Goal: Register for event/course

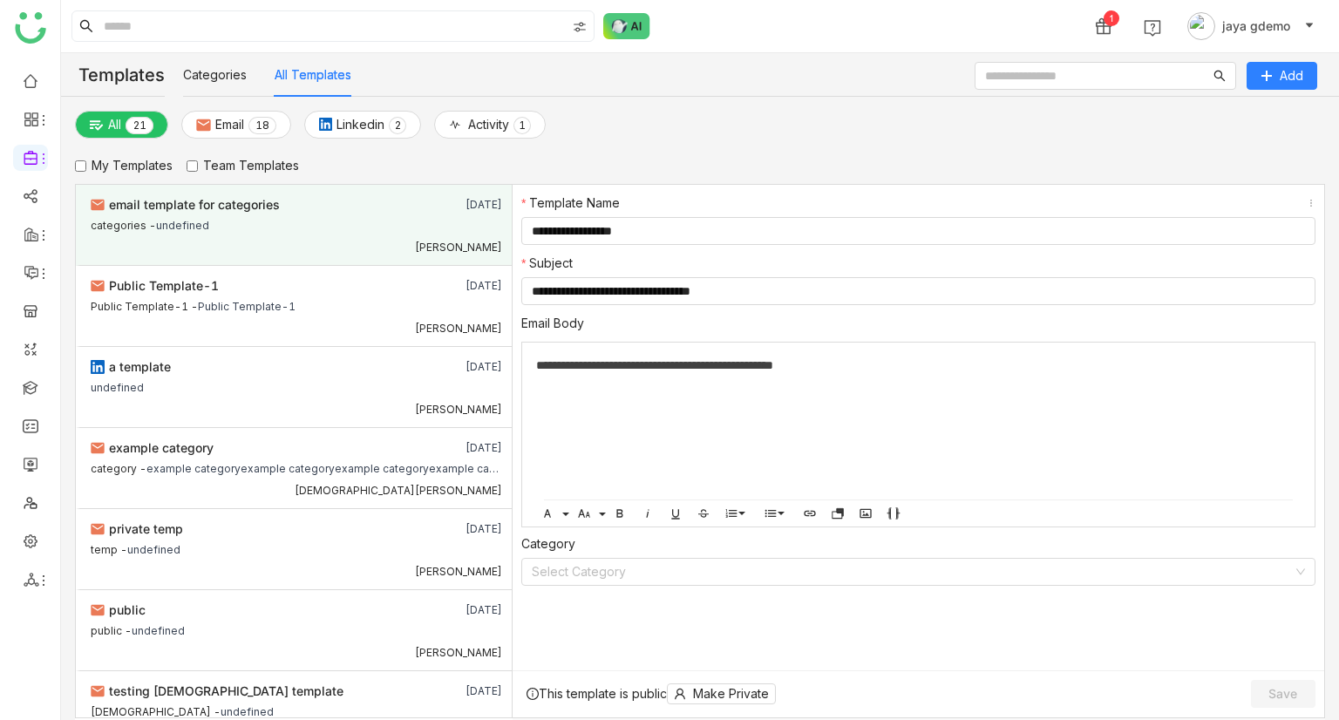
click at [279, 242] on div "[PERSON_NAME]" at bounding box center [296, 245] width 411 height 18
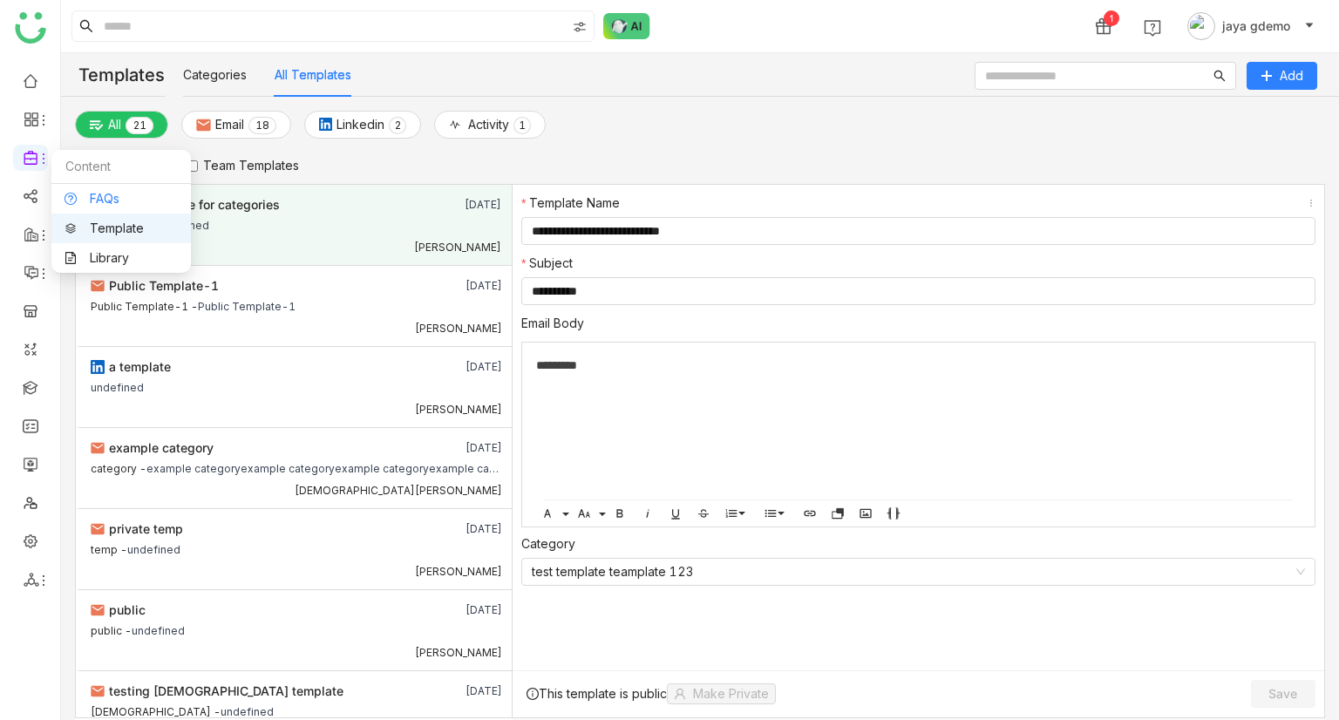
click at [103, 194] on link "FAQs" at bounding box center [120, 199] width 113 height 12
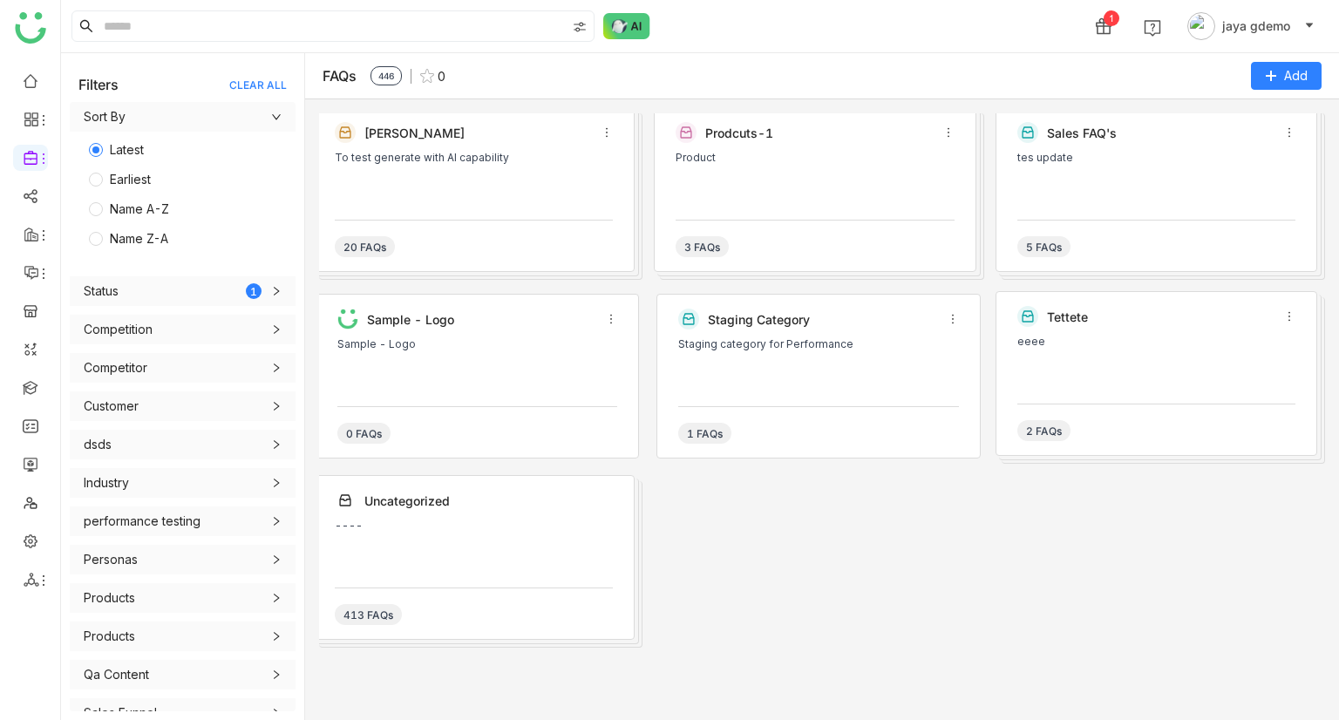
click at [797, 207] on div "Prodcuts-1 Product 3 FAQs" at bounding box center [815, 189] width 322 height 165
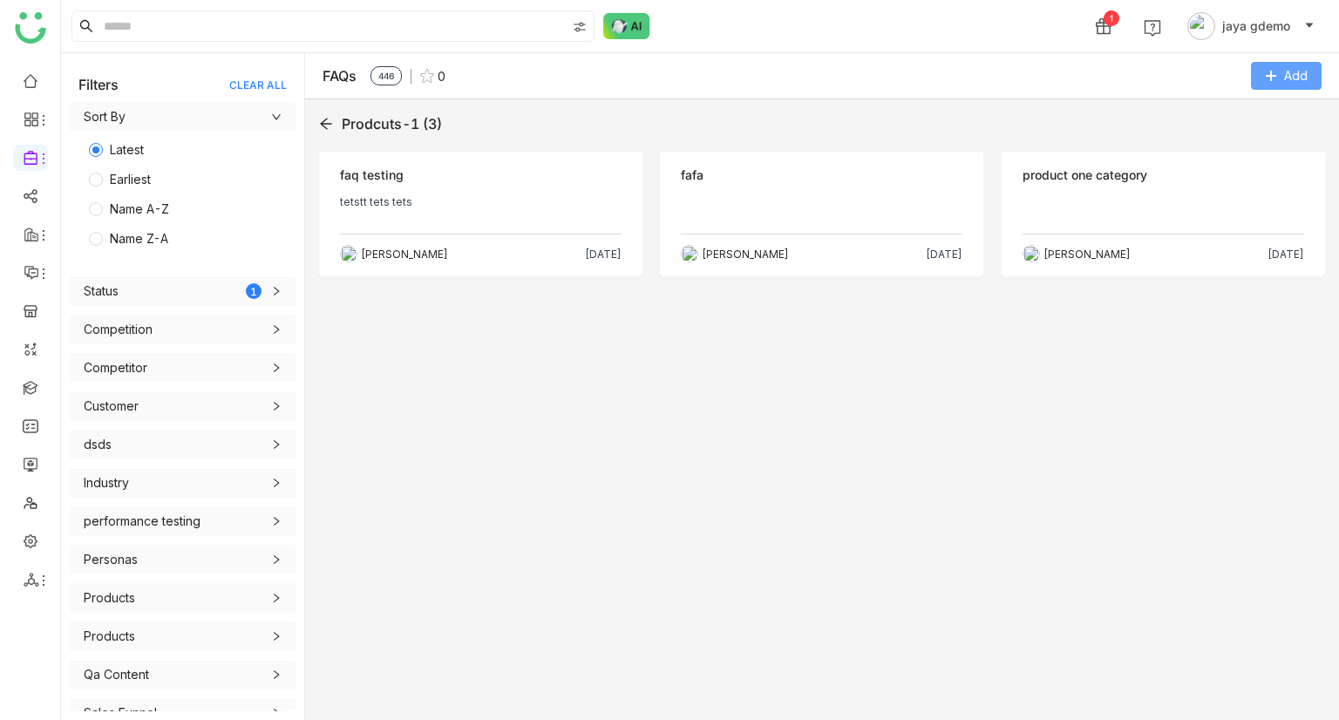
click at [1275, 78] on icon at bounding box center [1271, 76] width 12 height 12
click at [1238, 153] on FAQ "Add FAQ" at bounding box center [1236, 147] width 51 height 19
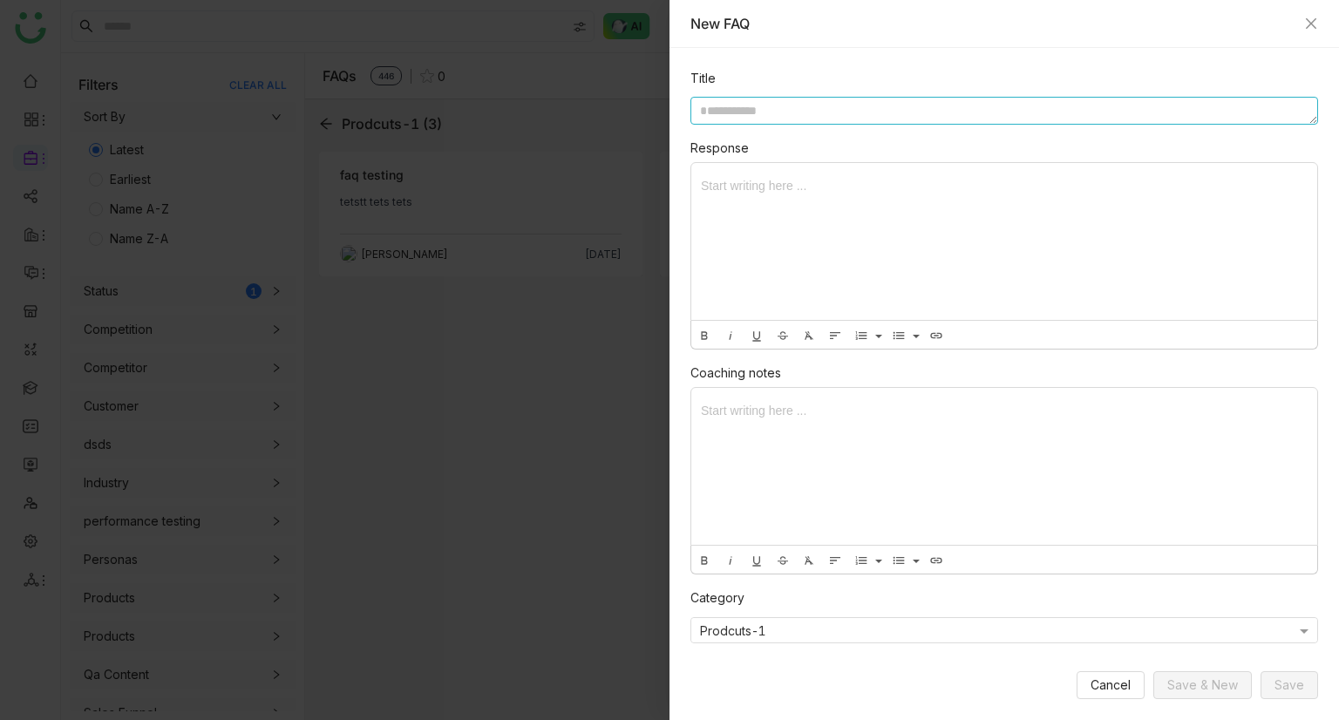
click at [795, 115] on textarea at bounding box center [1003, 111] width 627 height 28
type textarea "**********"
click at [753, 186] on div at bounding box center [1004, 241] width 626 height 157
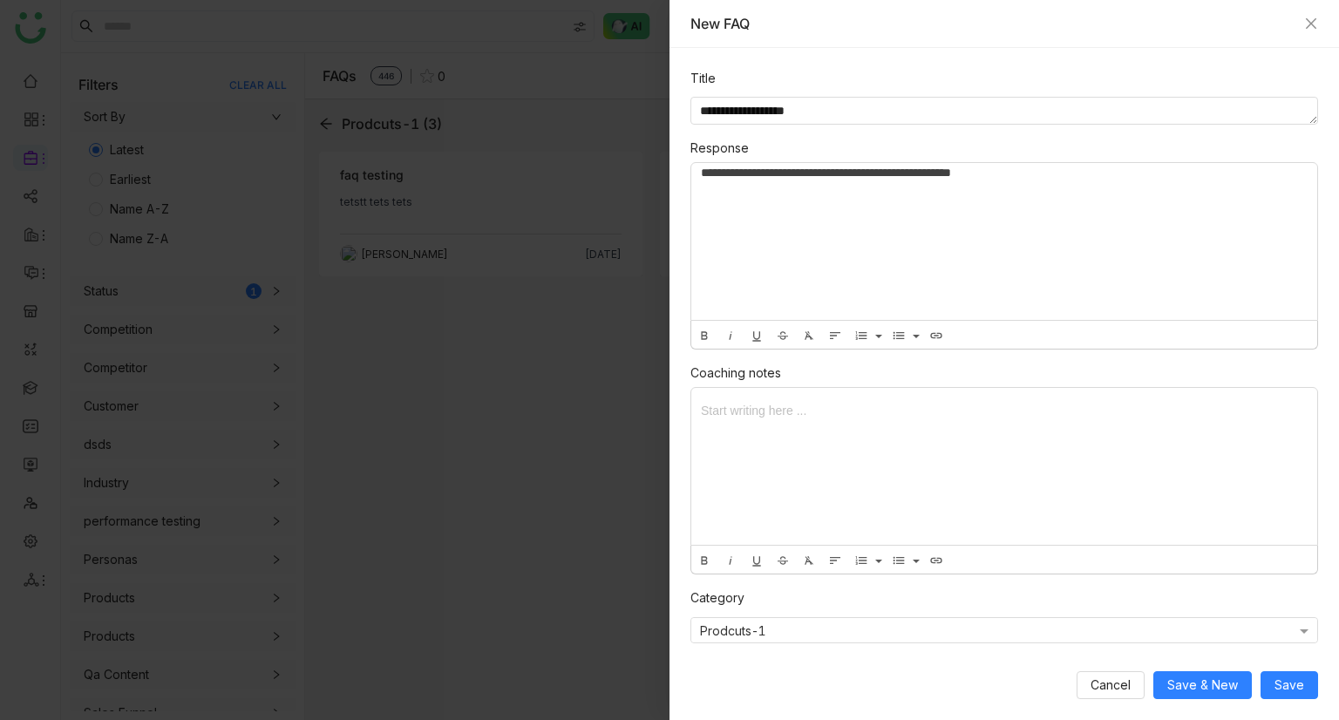
scroll to position [64, 0]
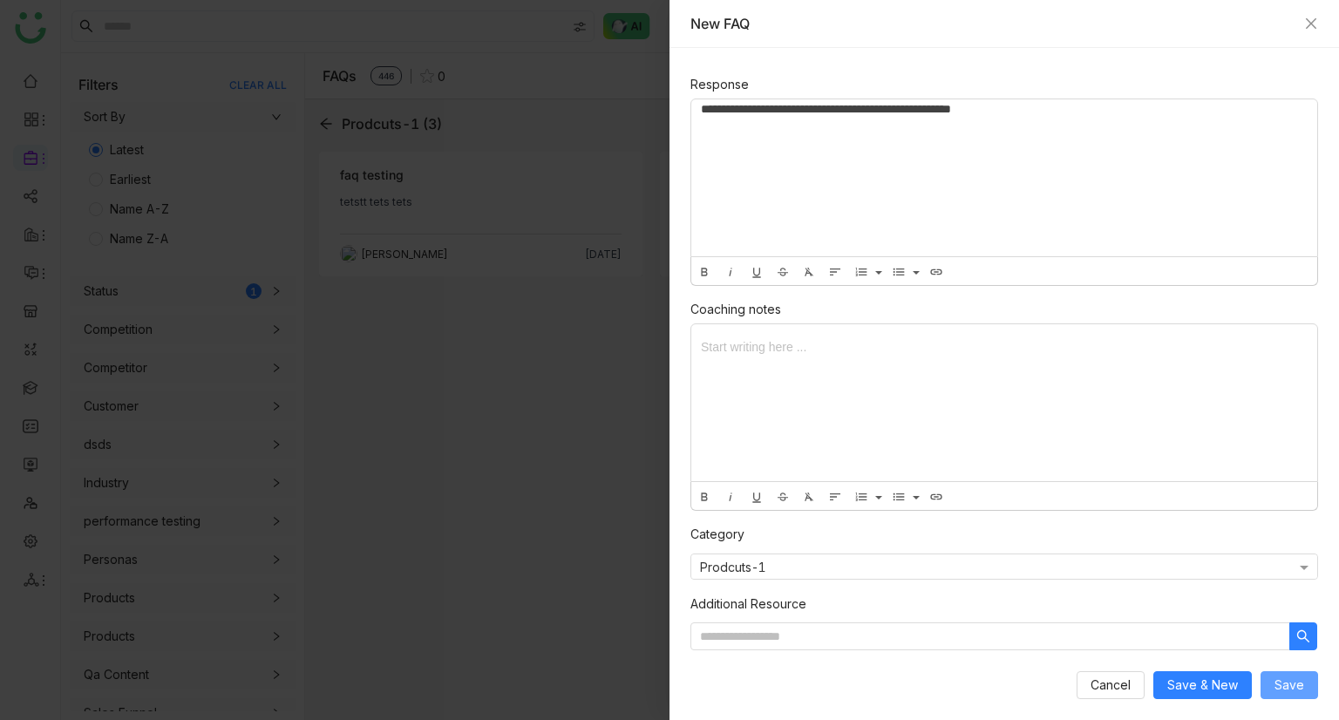
click at [1302, 679] on span "Save" at bounding box center [1289, 684] width 30 height 19
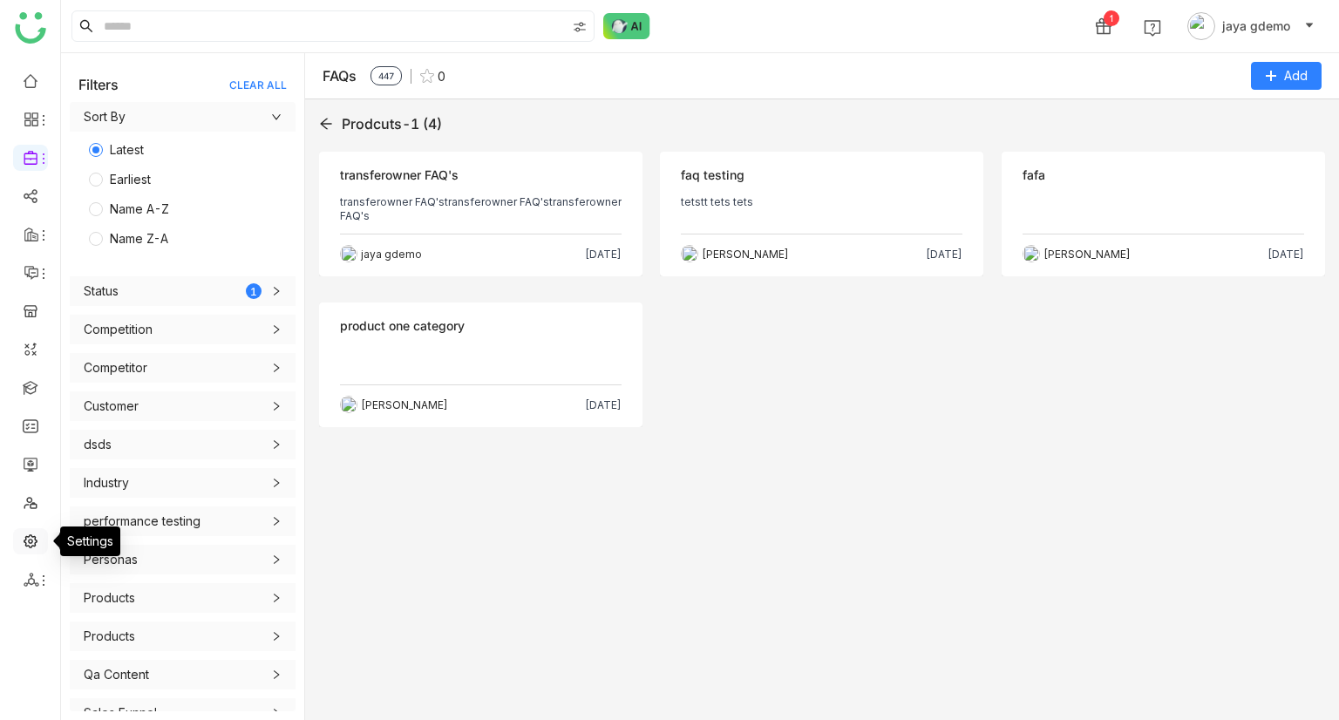
click at [23, 547] on link at bounding box center [31, 539] width 16 height 15
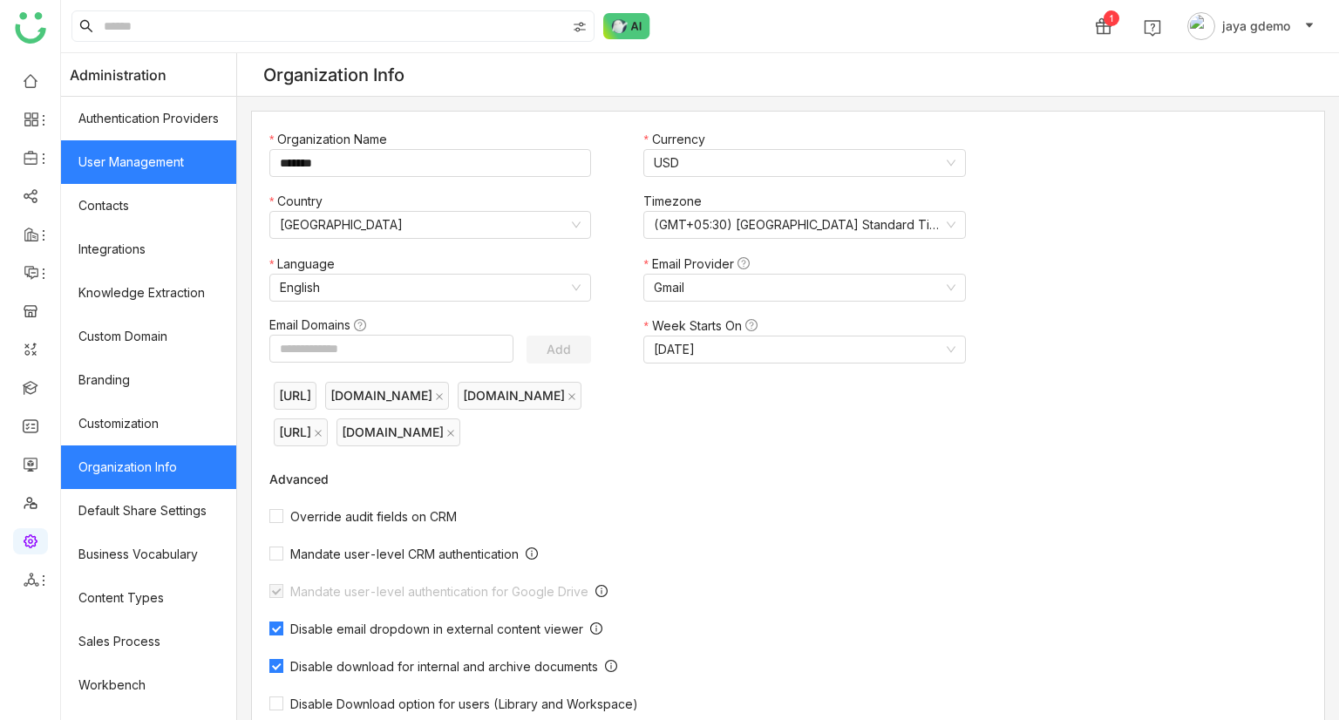
click at [168, 170] on link "User Management" at bounding box center [148, 162] width 175 height 44
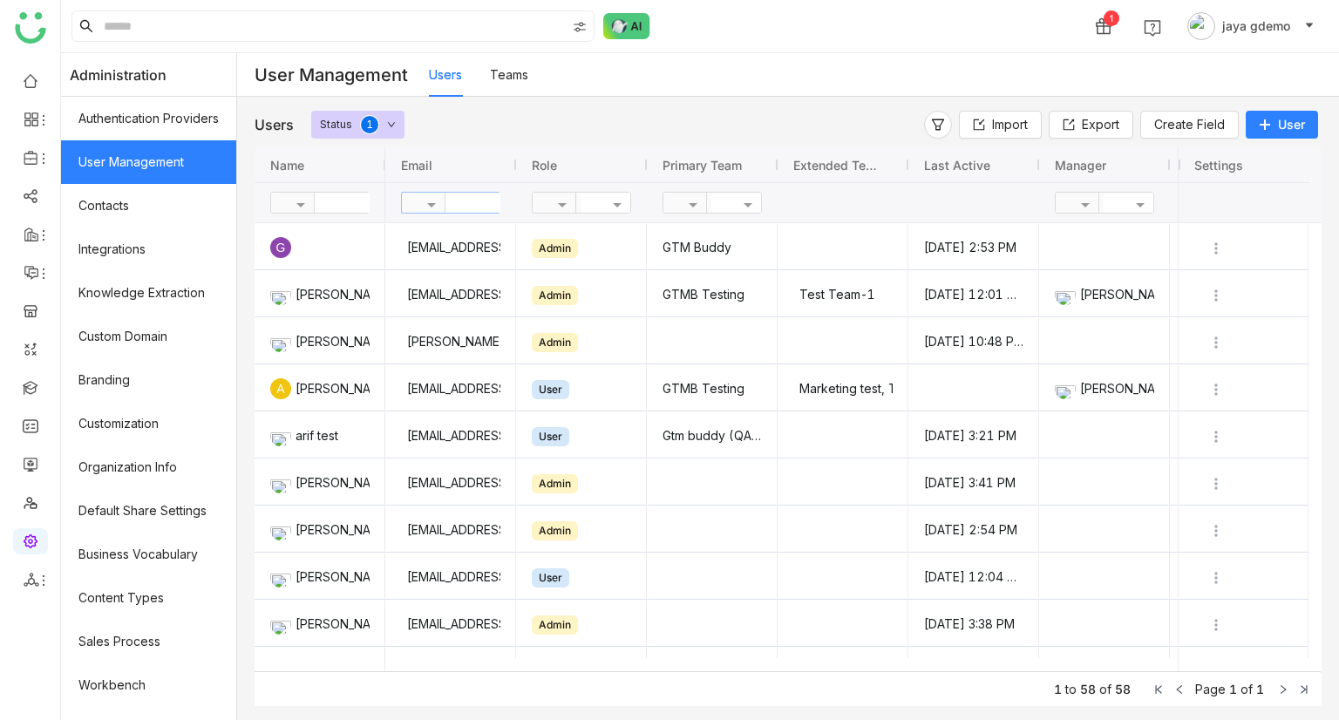
click at [494, 193] on input "text" at bounding box center [508, 203] width 126 height 20
type input "****"
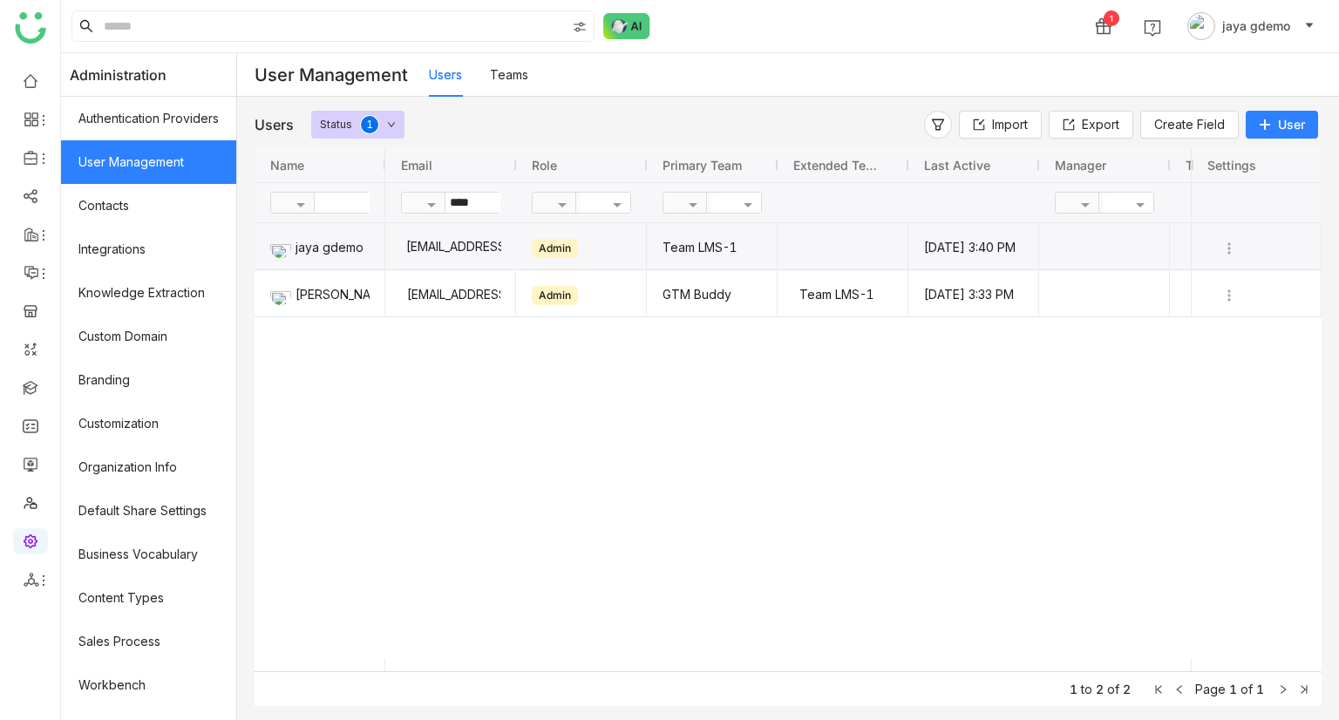
click at [456, 266] on div "jayagdemo@gmail.com" at bounding box center [450, 246] width 101 height 46
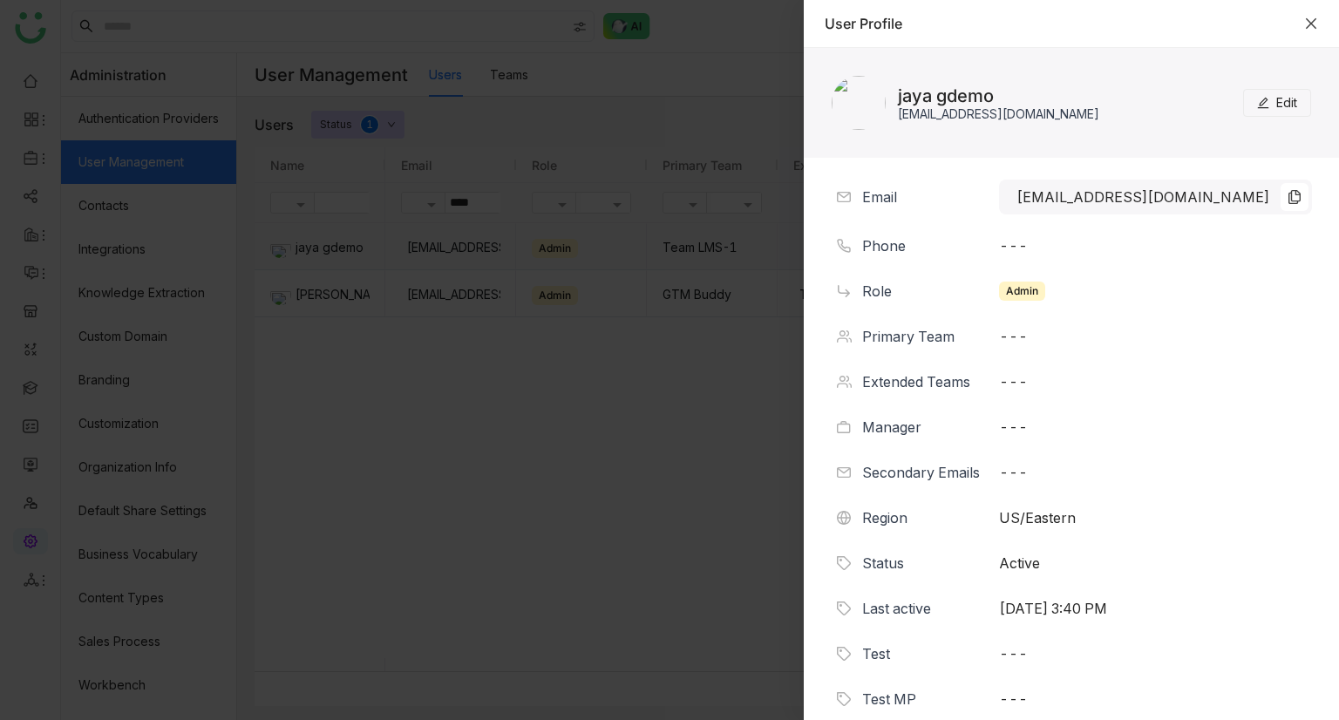
click at [1311, 17] on icon "Close" at bounding box center [1311, 24] width 14 height 14
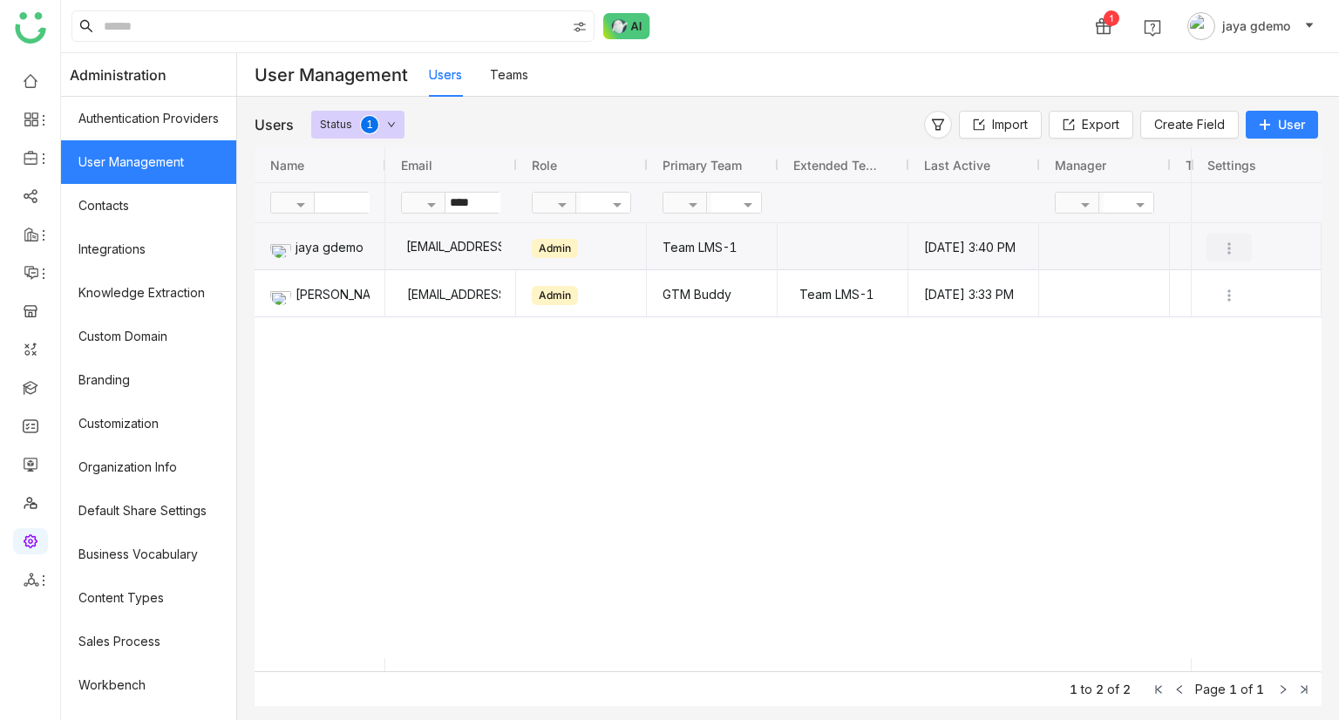
click at [1231, 259] on button "Press SPACE to deselect this row." at bounding box center [1228, 248] width 45 height 28
click at [1203, 383] on span "Transfer Ownership" at bounding box center [1183, 380] width 114 height 15
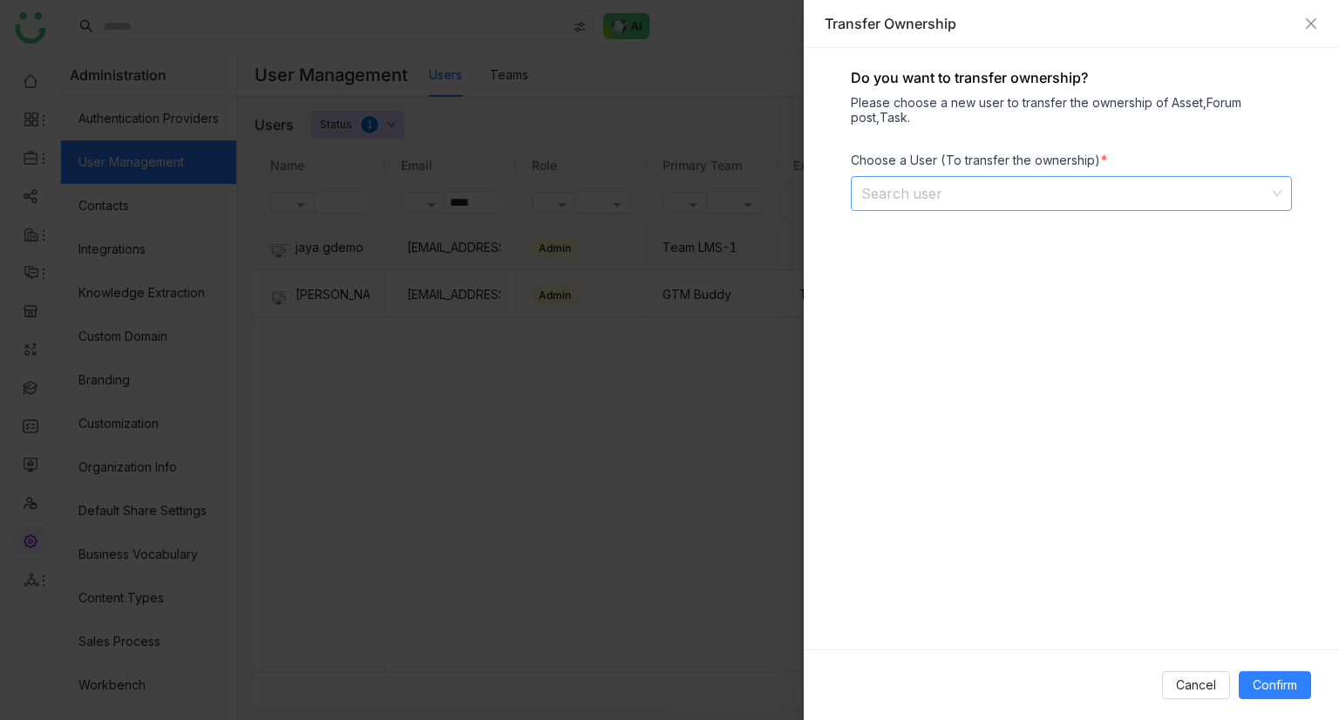
click at [1006, 200] on input at bounding box center [1065, 193] width 408 height 33
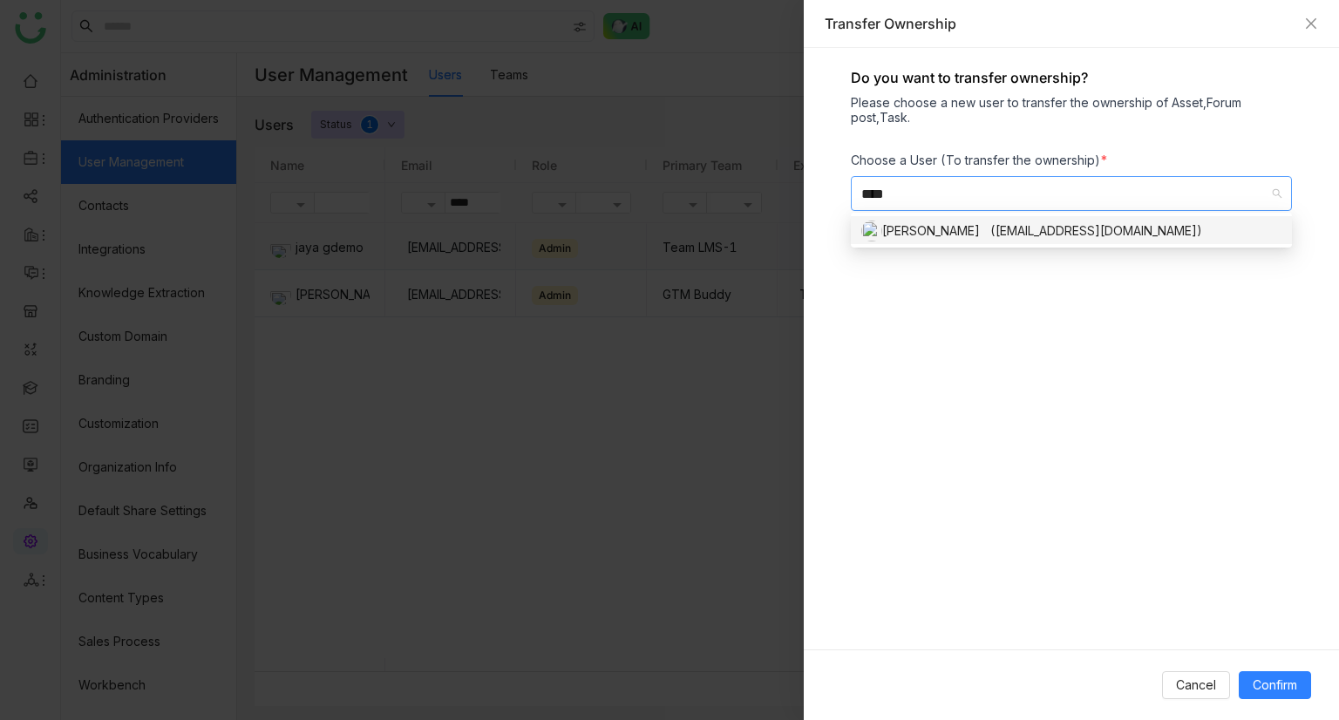
type input "****"
click at [961, 240] on div "chiru balaya (chirubalaya216@gmail.com)" at bounding box center [1071, 230] width 420 height 21
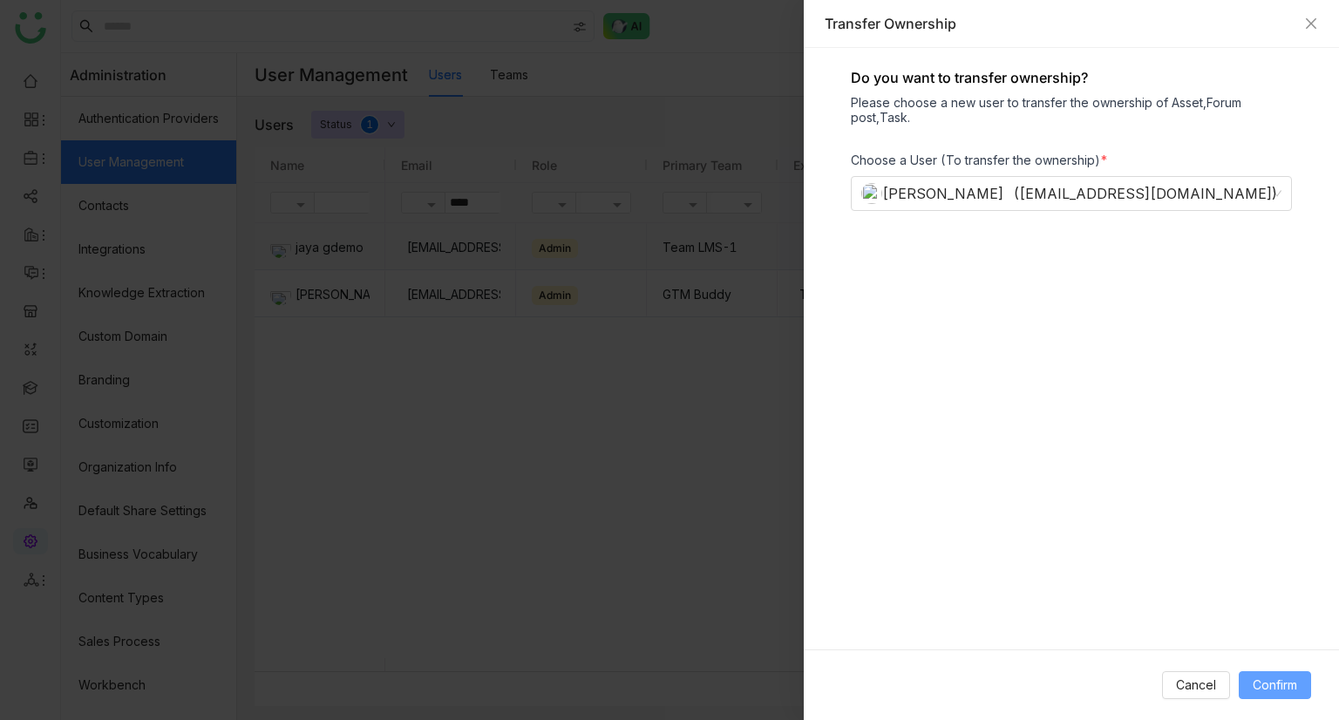
click at [1288, 688] on span "Confirm" at bounding box center [1274, 684] width 44 height 19
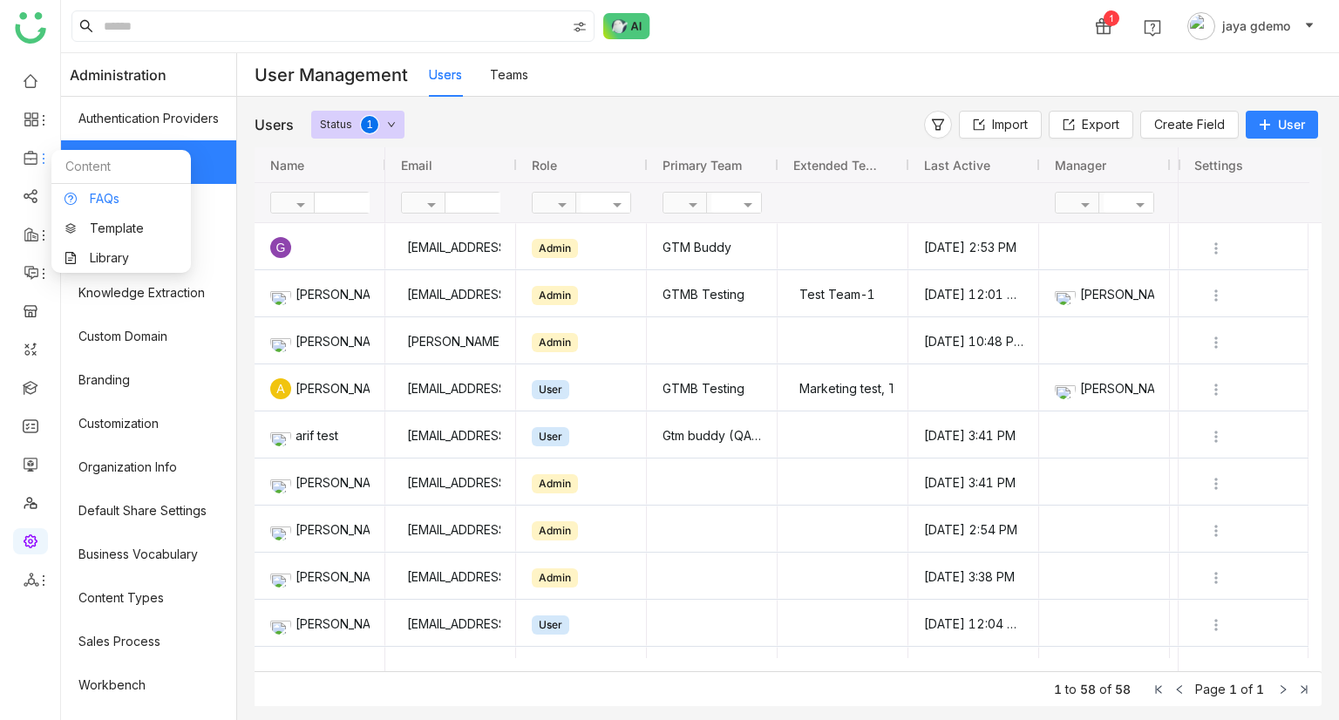
click at [136, 205] on link "FAQs" at bounding box center [120, 199] width 113 height 12
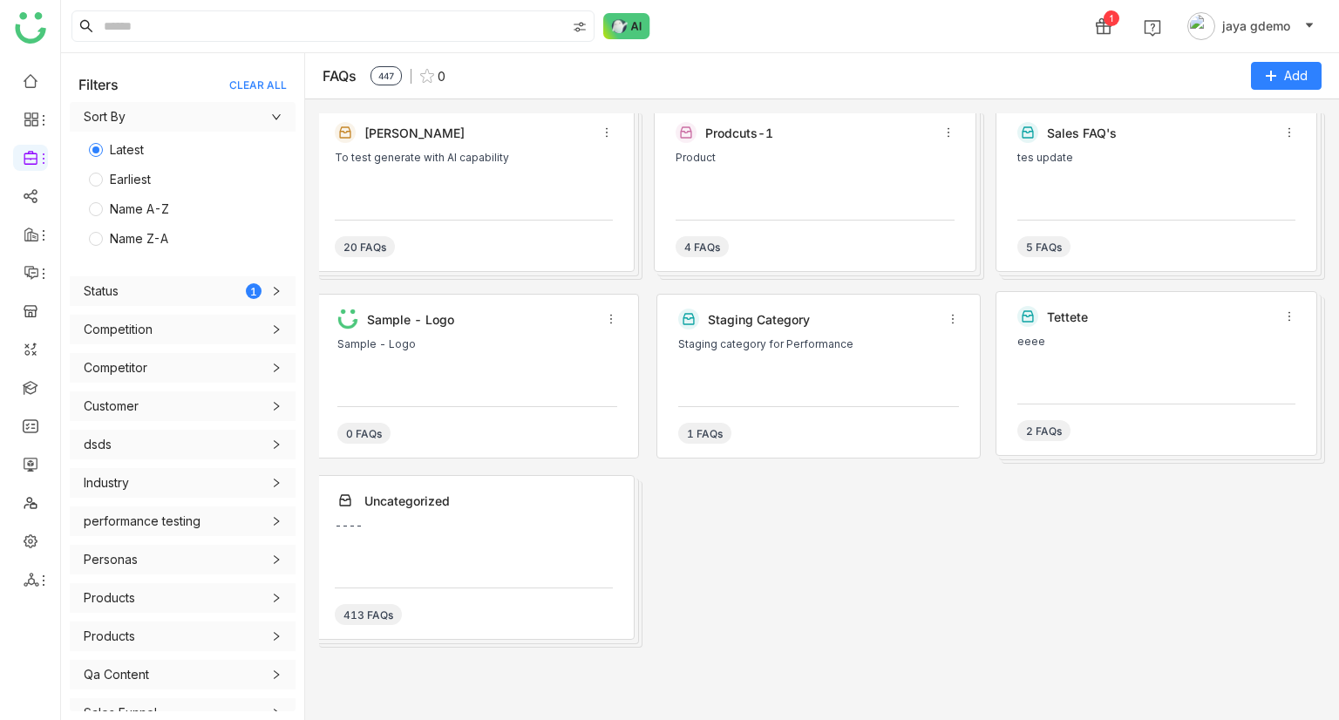
click at [826, 210] on div "Prodcuts-1 Product 4 FAQs" at bounding box center [815, 189] width 322 height 165
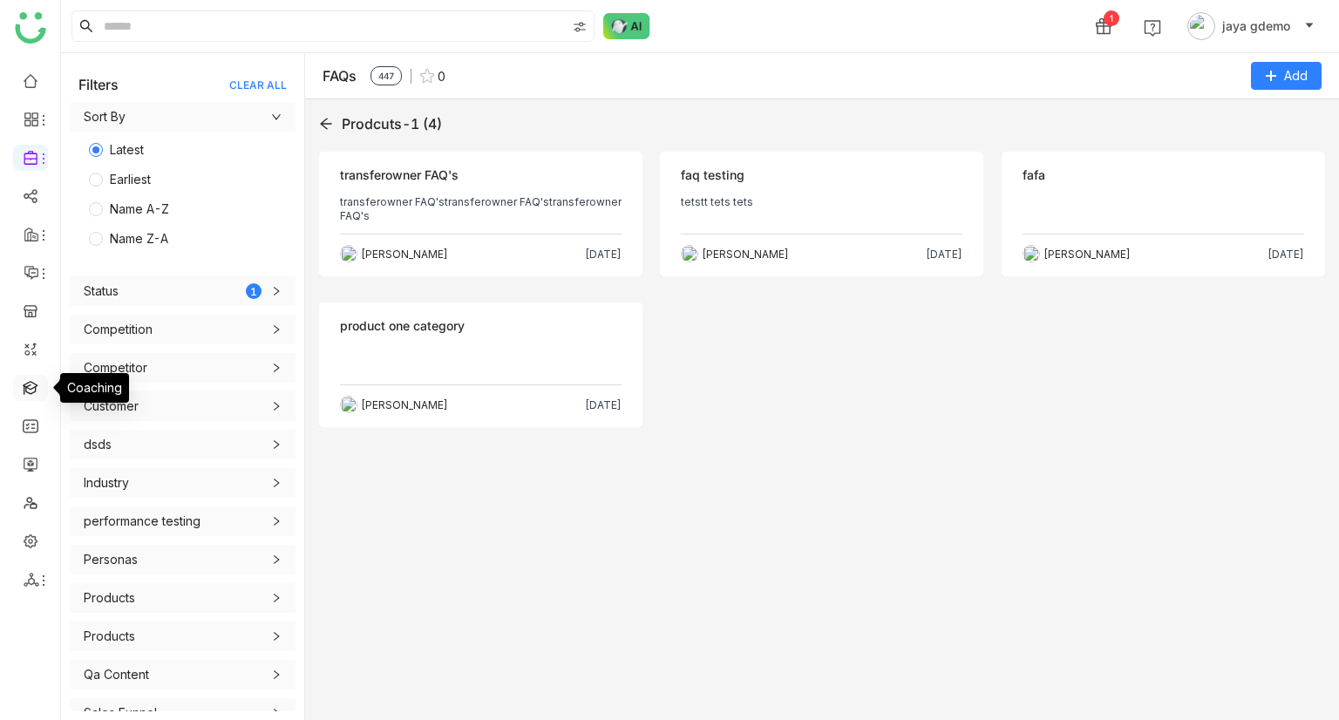
click at [29, 394] on link at bounding box center [31, 386] width 16 height 15
click at [33, 386] on link at bounding box center [31, 386] width 16 height 15
click at [23, 381] on link at bounding box center [31, 386] width 16 height 15
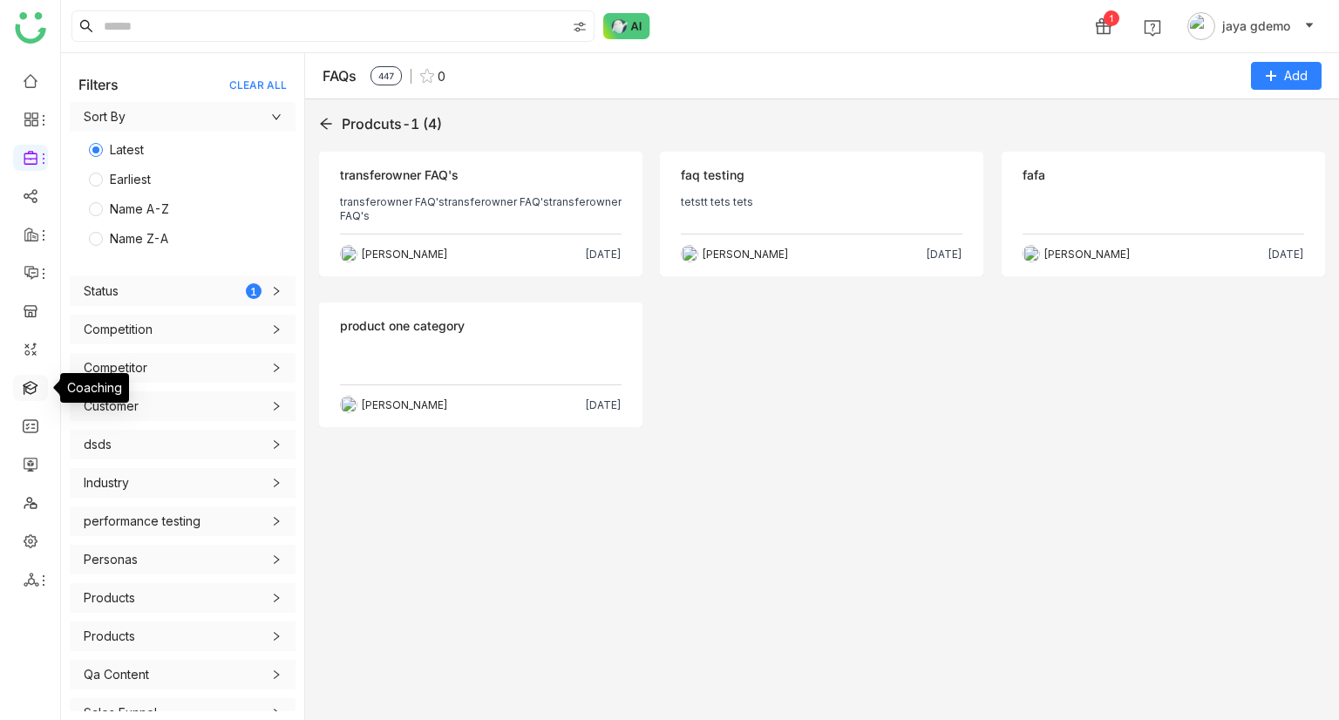
click at [23, 381] on link at bounding box center [31, 386] width 16 height 15
click at [33, 381] on link at bounding box center [31, 386] width 16 height 15
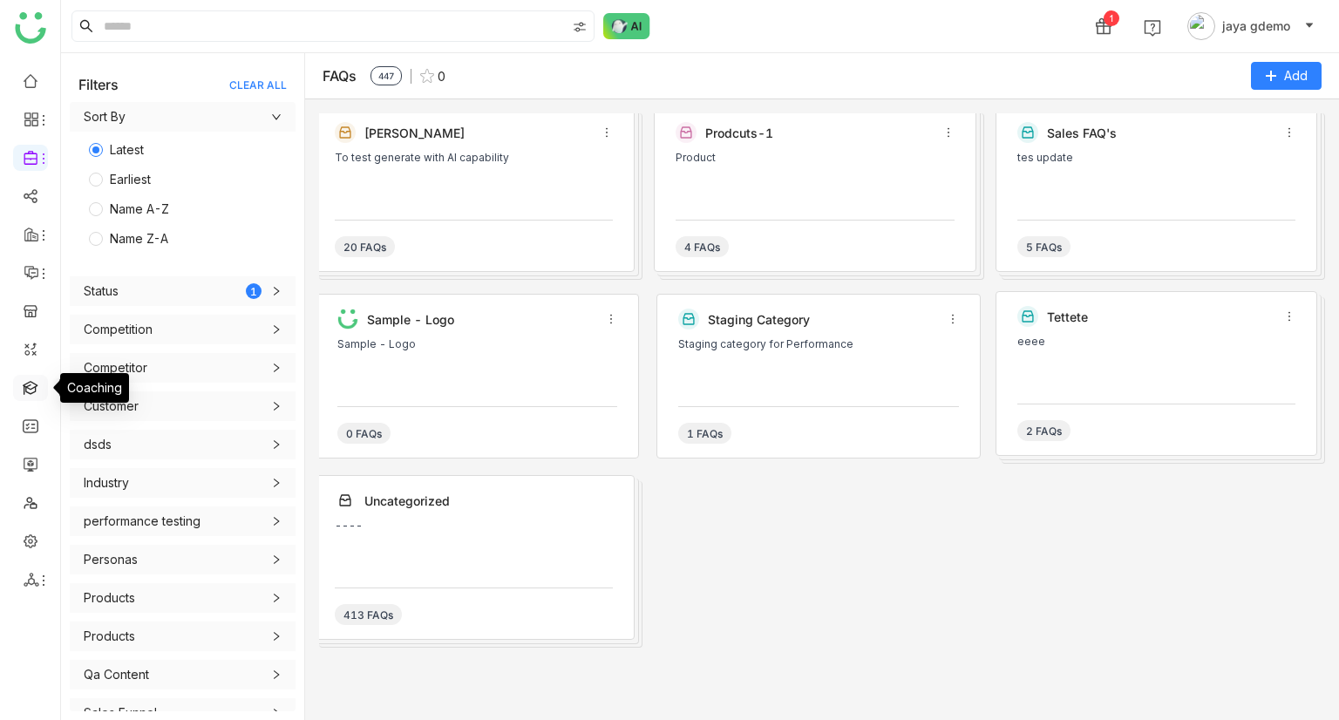
click at [38, 379] on link at bounding box center [31, 386] width 16 height 15
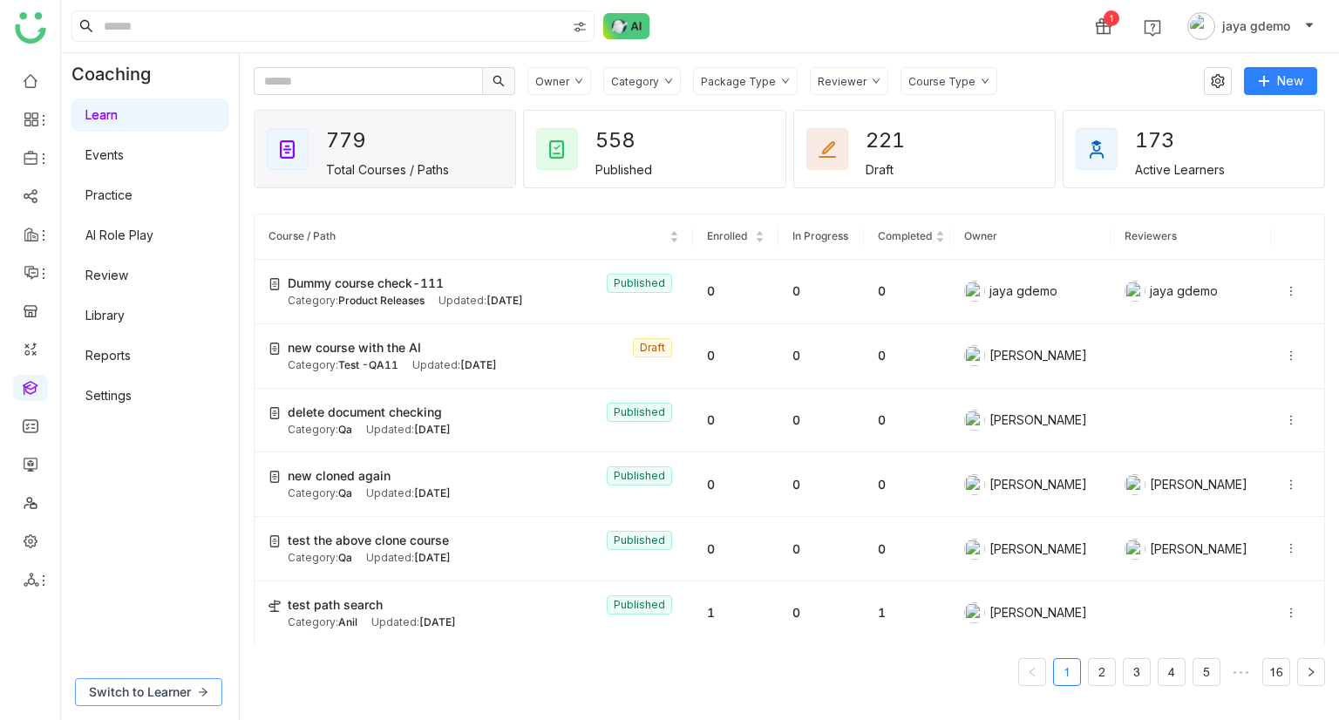
click at [127, 698] on span "Switch to Learner" at bounding box center [140, 691] width 102 height 19
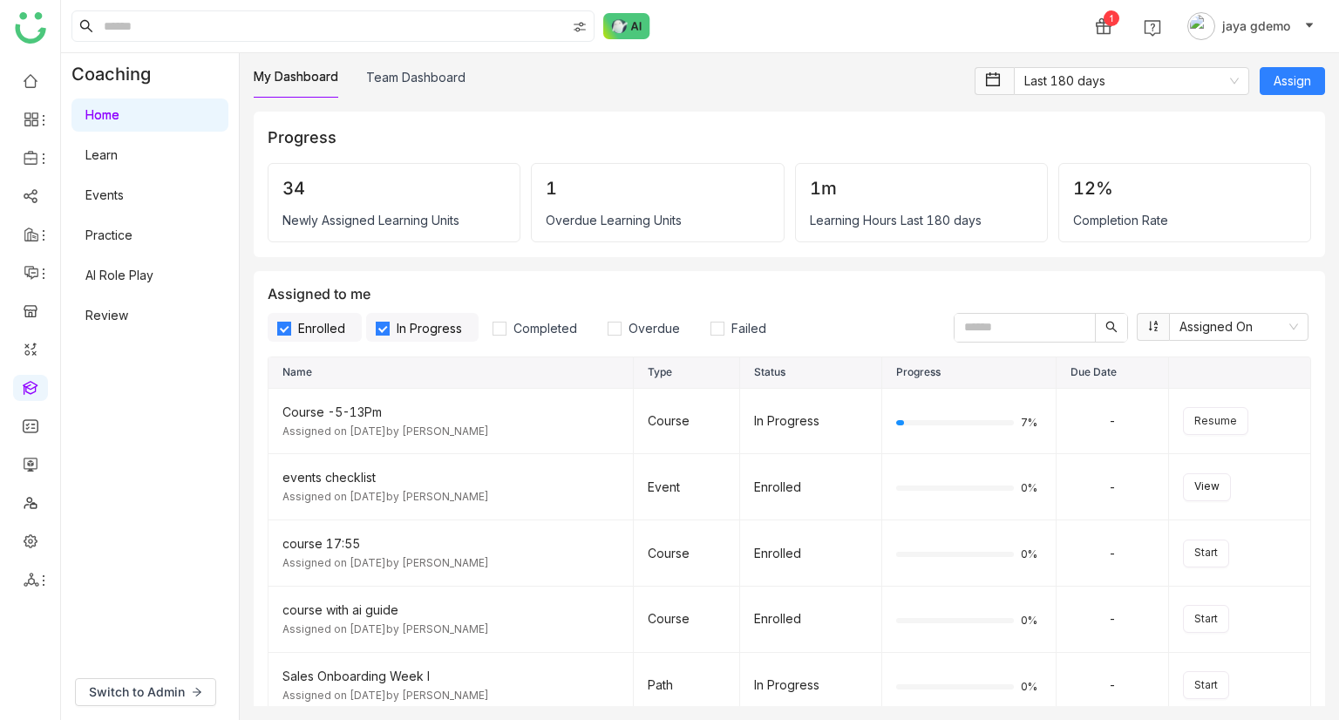
click at [153, 273] on link "AI Role Play" at bounding box center [119, 275] width 68 height 15
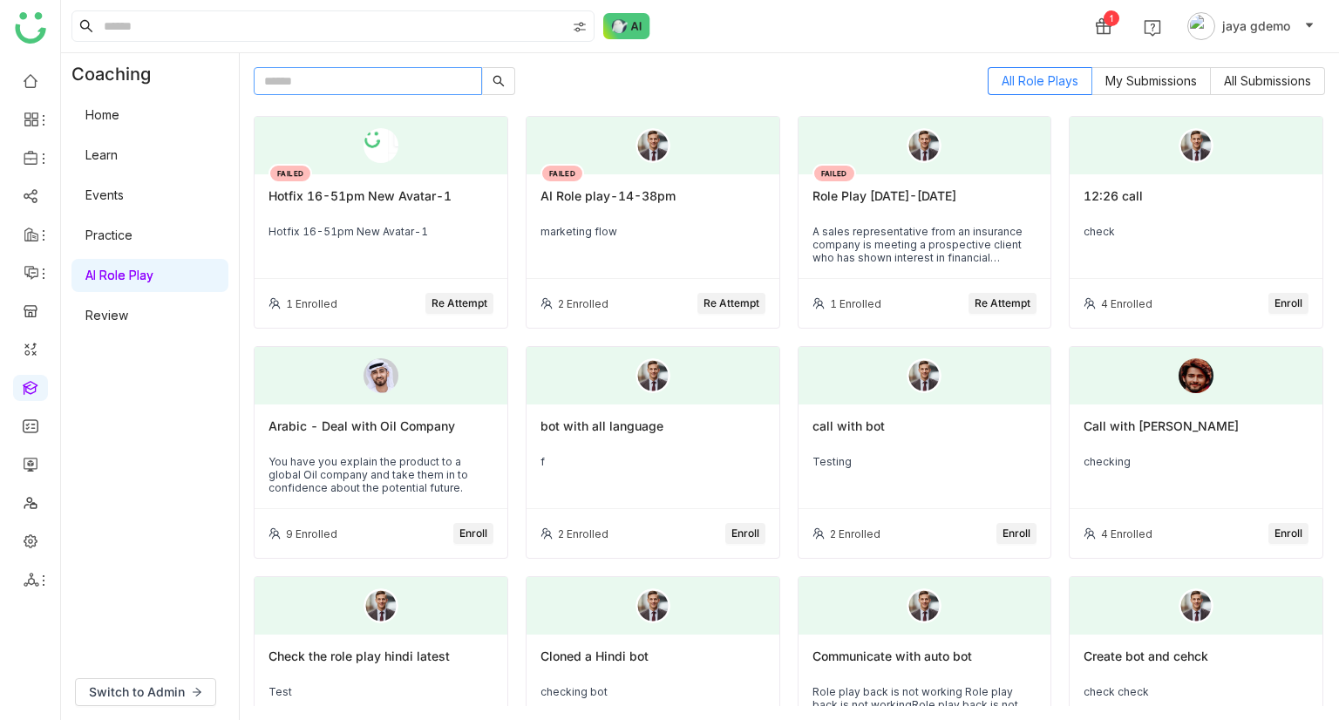
click at [363, 81] on input "text" at bounding box center [368, 81] width 228 height 28
type input "****"
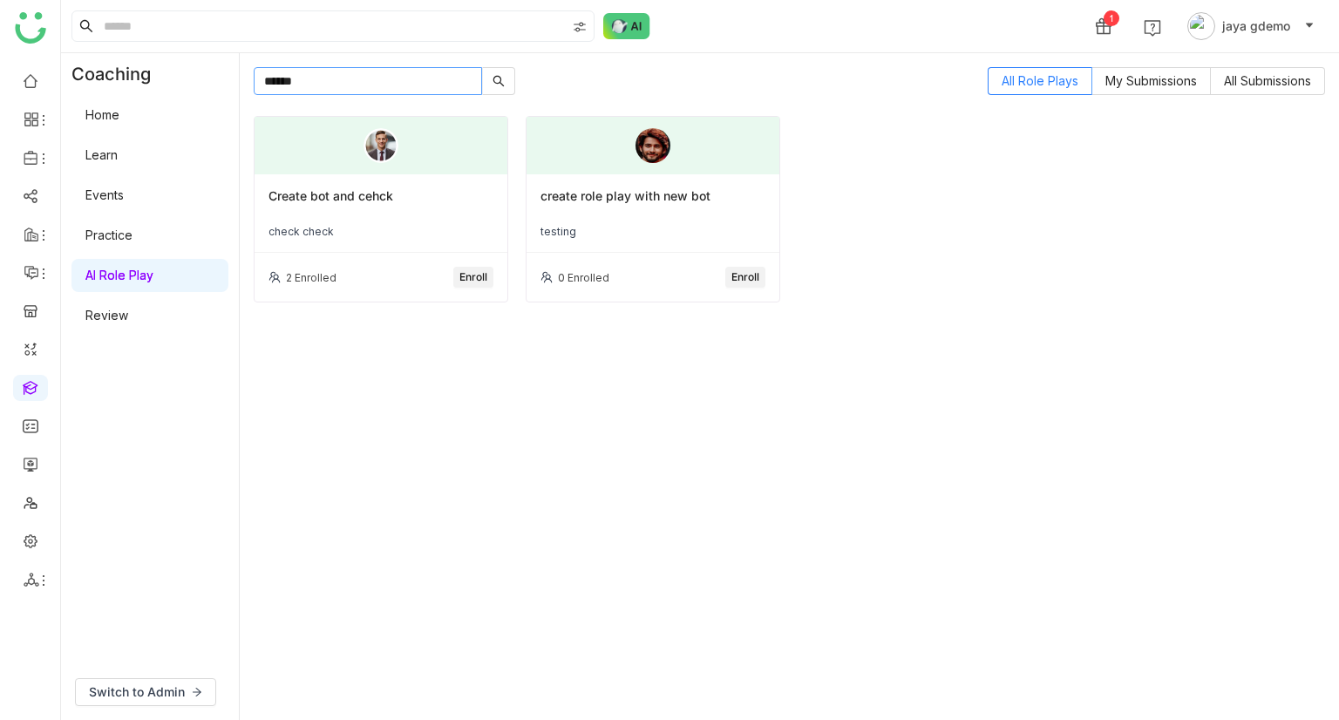
type input "******"
click at [409, 214] on div "Create bot and cehck" at bounding box center [380, 203] width 225 height 30
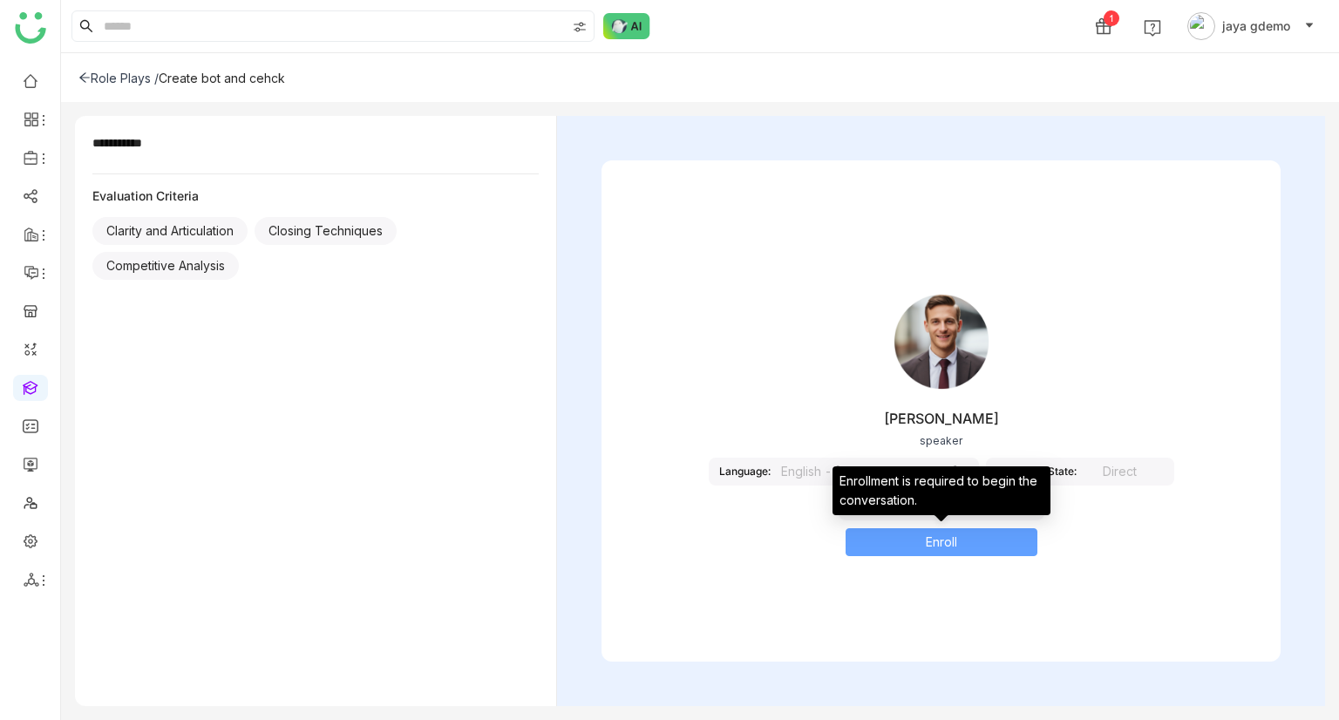
click at [885, 531] on button "Enroll" at bounding box center [941, 542] width 192 height 28
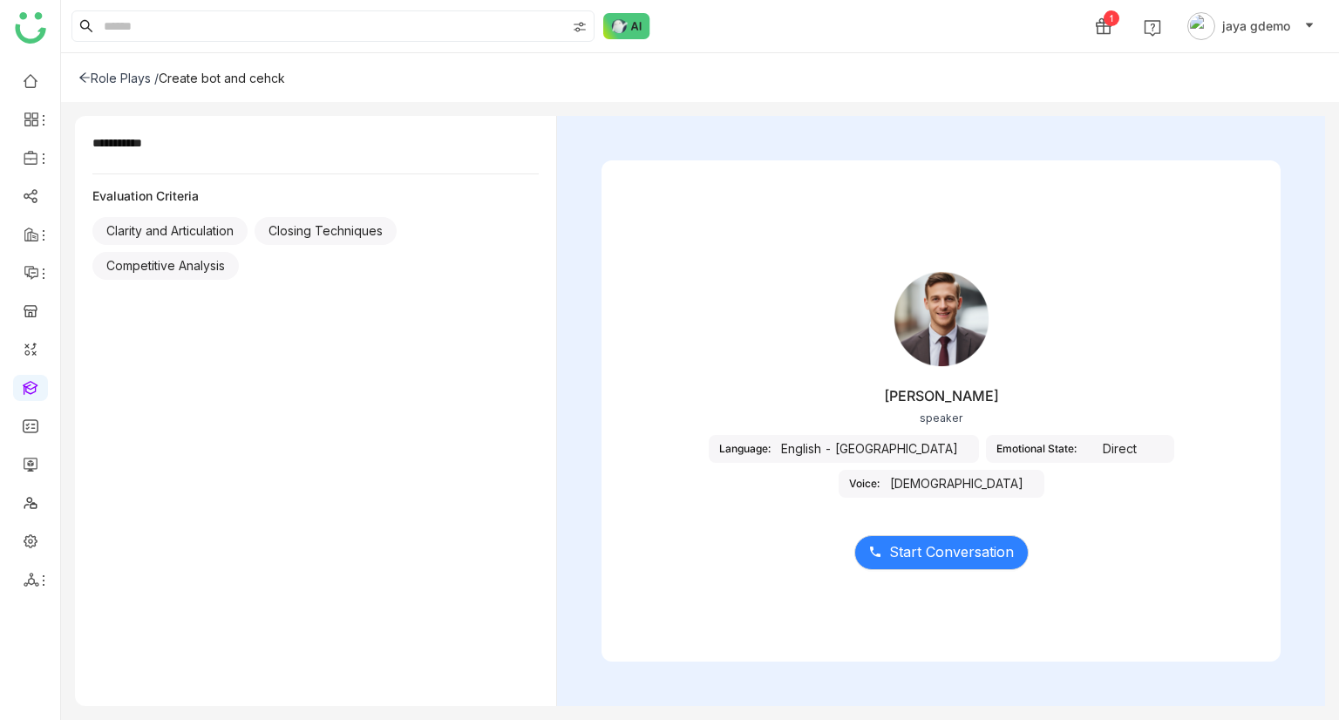
click at [840, 450] on div "English - India" at bounding box center [869, 449] width 198 height 28
click at [1076, 437] on div "Direct" at bounding box center [1119, 449] width 87 height 28
click at [105, 72] on div "Role Plays /" at bounding box center [118, 78] width 80 height 15
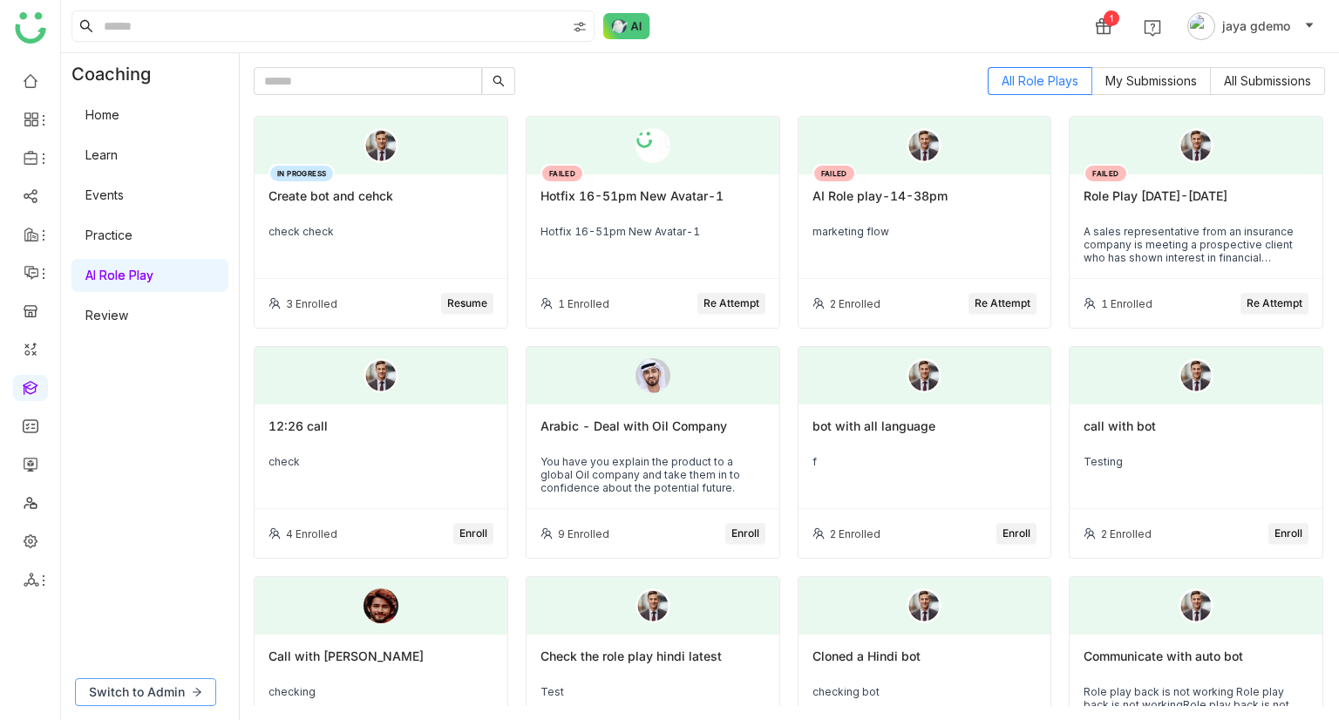
click at [159, 679] on button "Switch to Admin" at bounding box center [145, 692] width 141 height 28
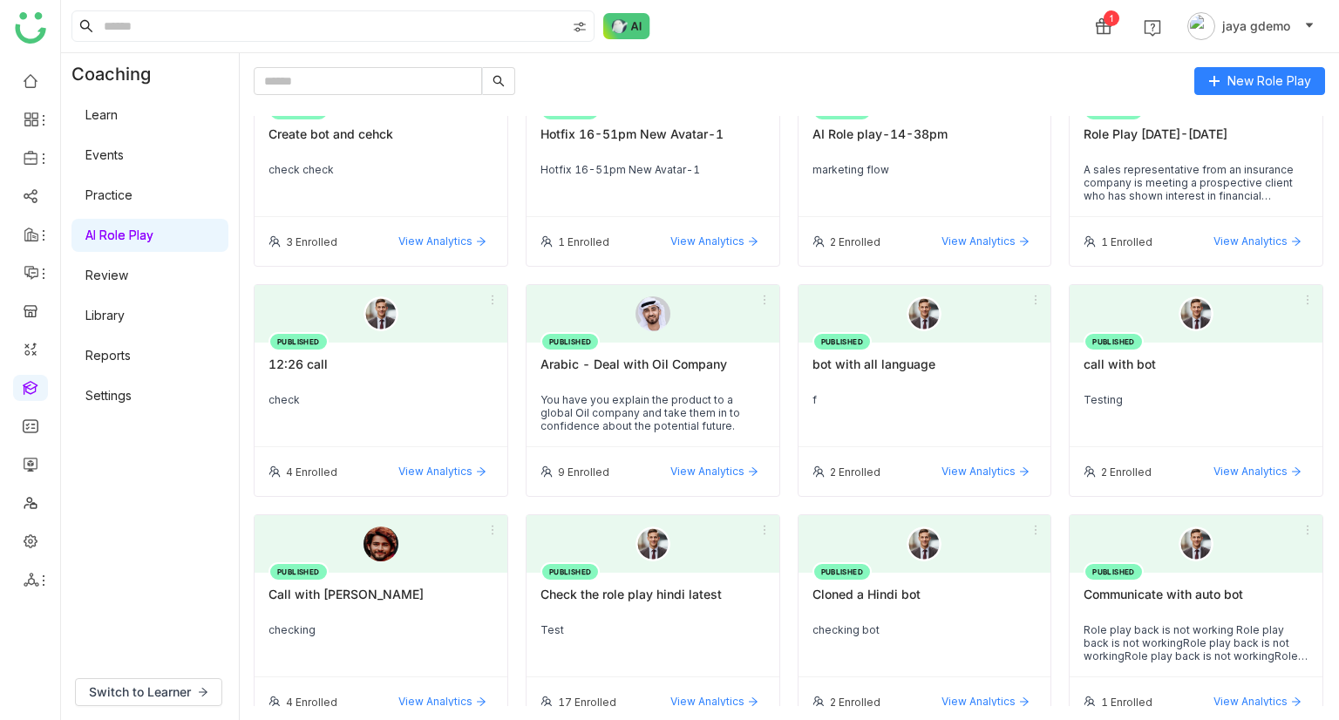
scroll to position [63, 0]
click at [177, 688] on span "Switch to Learner" at bounding box center [140, 691] width 102 height 19
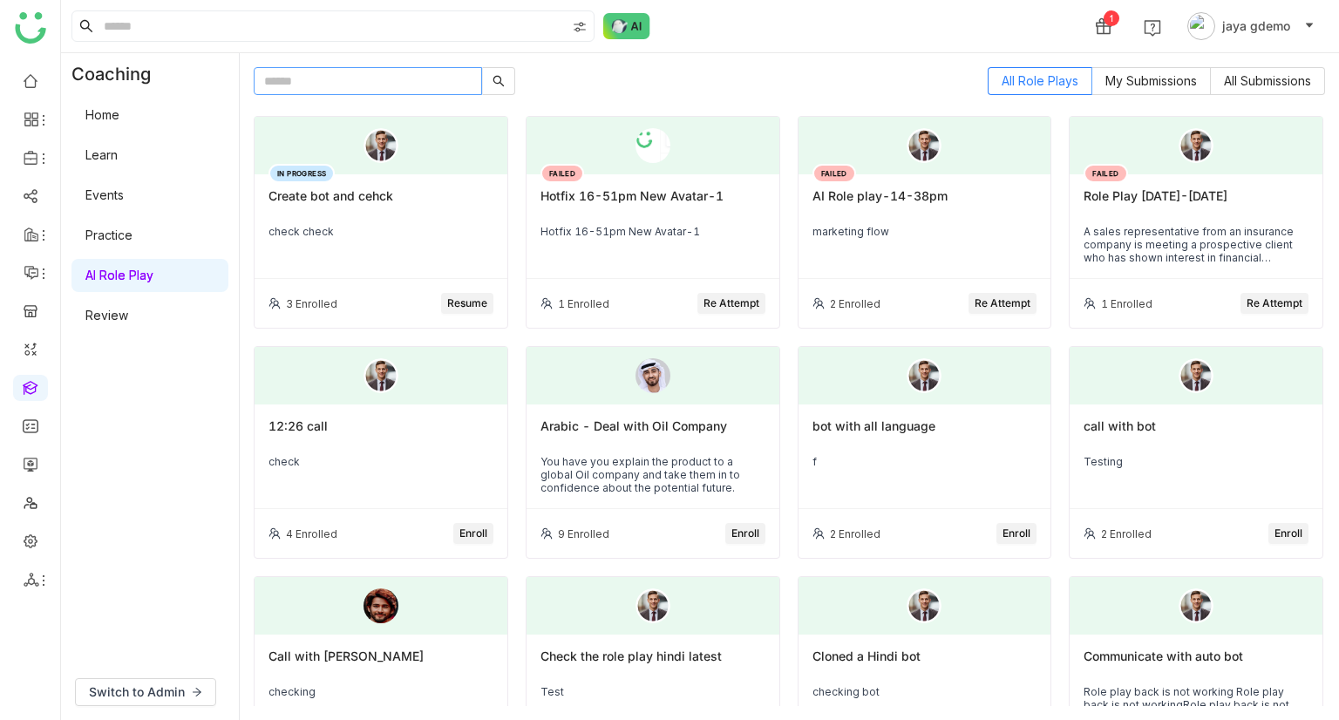
click at [343, 91] on input "text" at bounding box center [368, 81] width 228 height 28
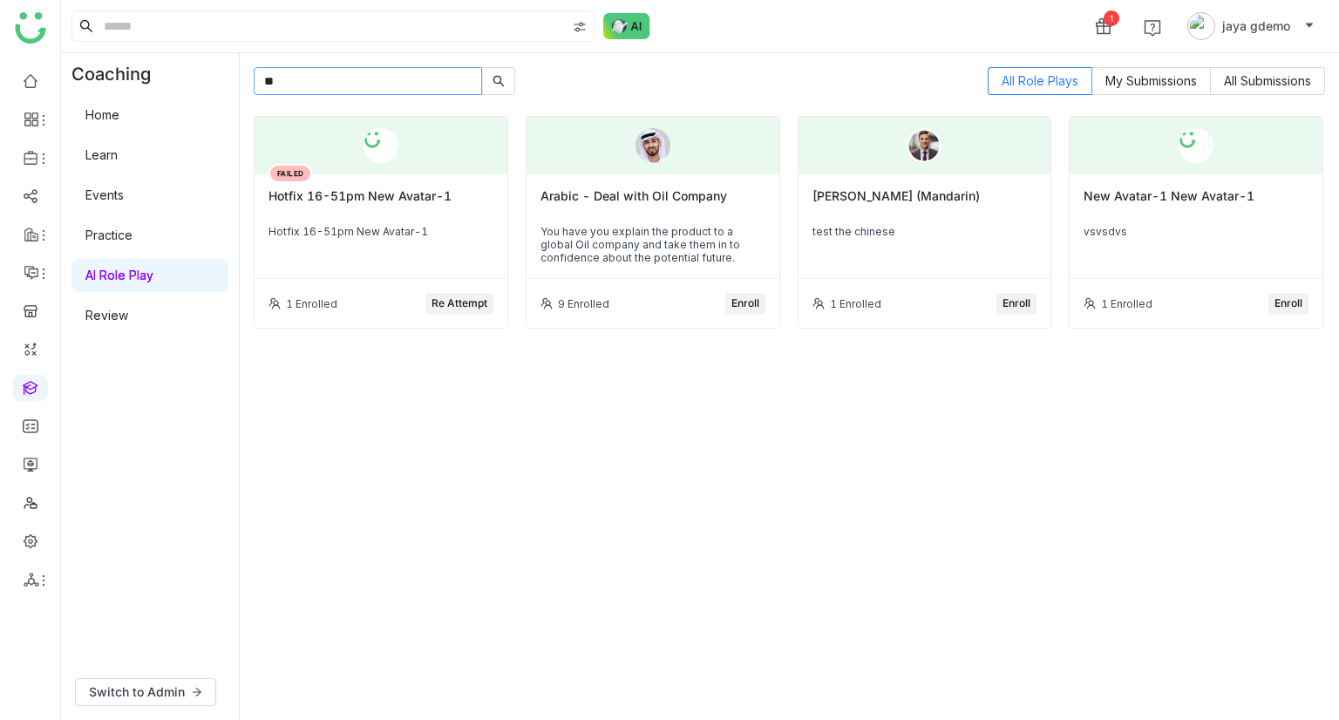
type input "**"
click at [641, 206] on div "Arabic - Deal with Oil Company" at bounding box center [652, 203] width 225 height 30
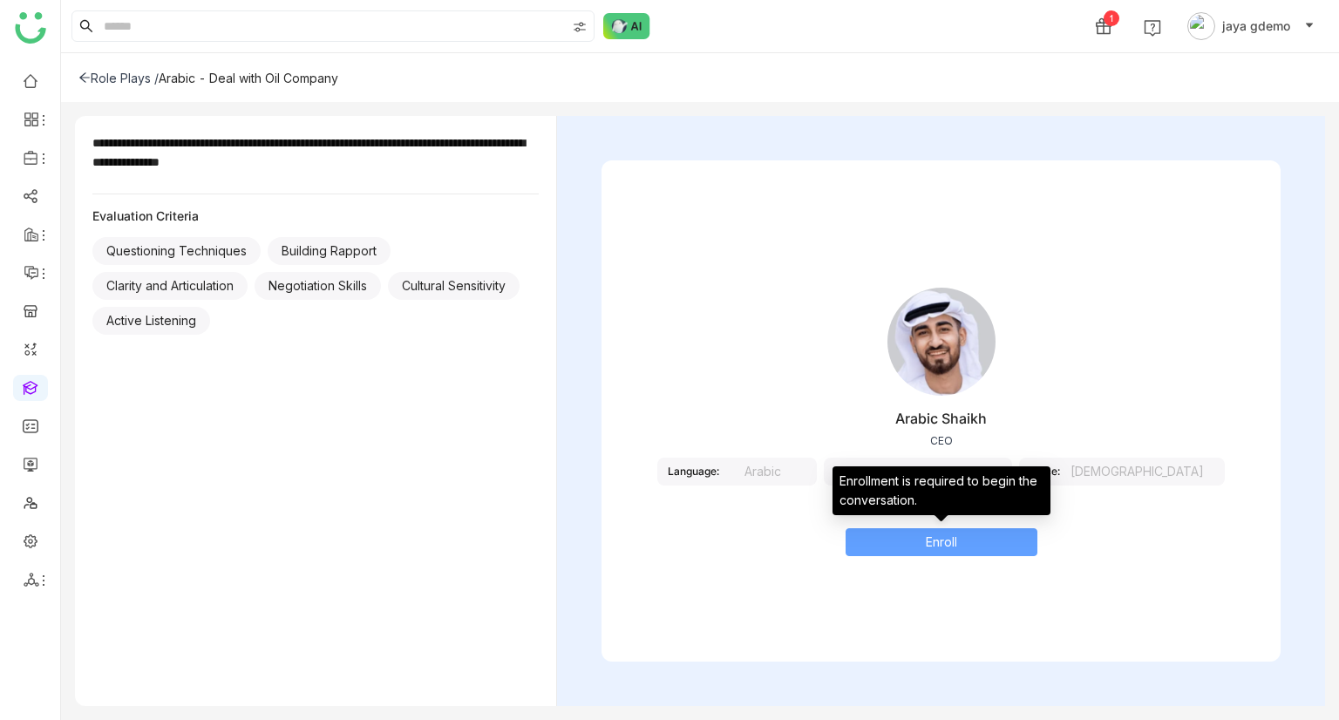
click at [991, 549] on button "Enroll" at bounding box center [941, 542] width 192 height 28
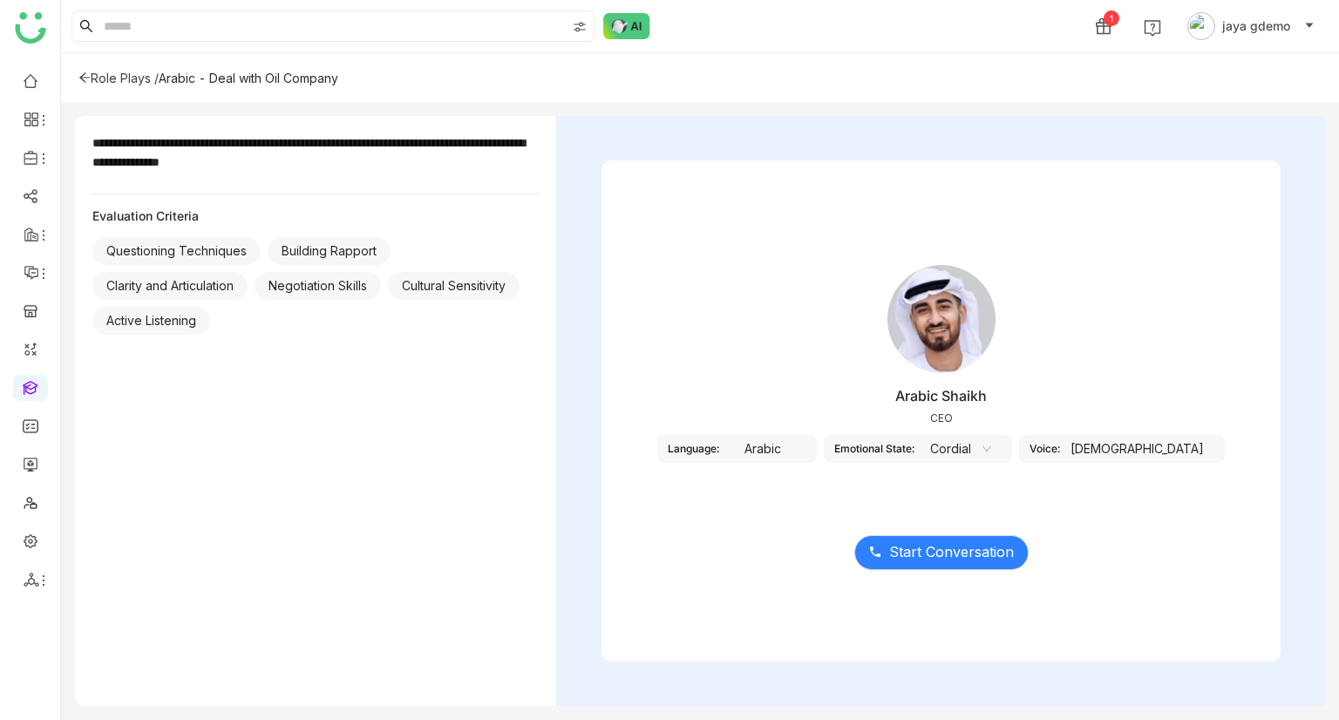
click at [806, 451] on div "Arabic" at bounding box center [762, 449] width 87 height 28
click at [992, 449] on icon at bounding box center [986, 449] width 10 height 10
click at [994, 514] on div "Direct" at bounding box center [992, 510] width 66 height 19
click at [944, 559] on span "Start Conversation" at bounding box center [951, 552] width 125 height 22
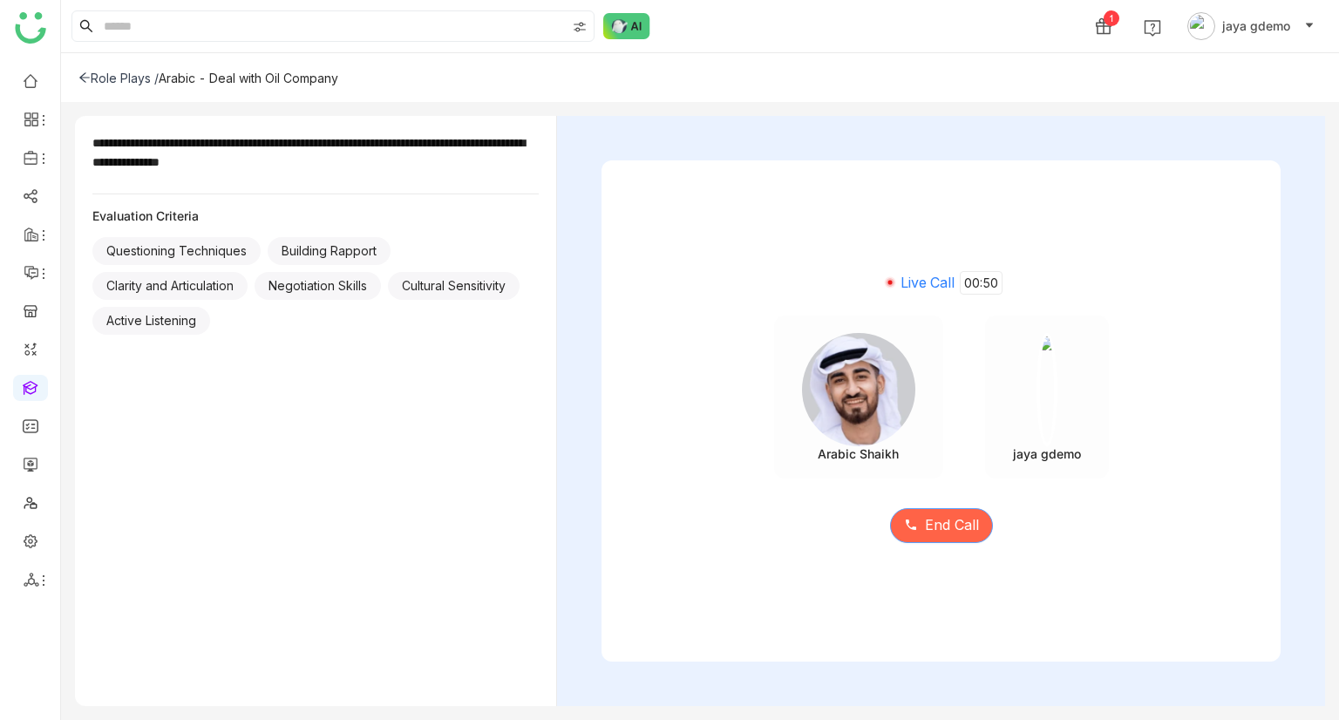
click at [931, 522] on span "End Call" at bounding box center [952, 525] width 54 height 22
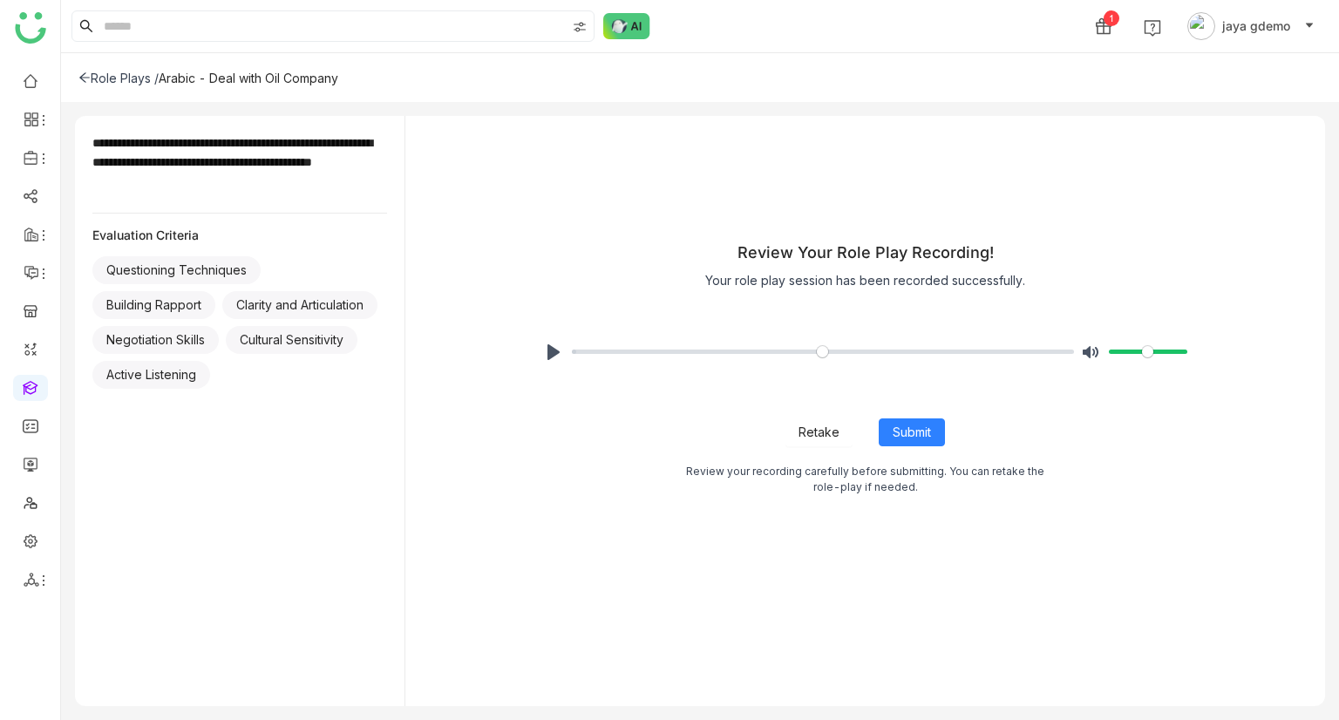
click at [833, 431] on span "Retake" at bounding box center [818, 432] width 41 height 19
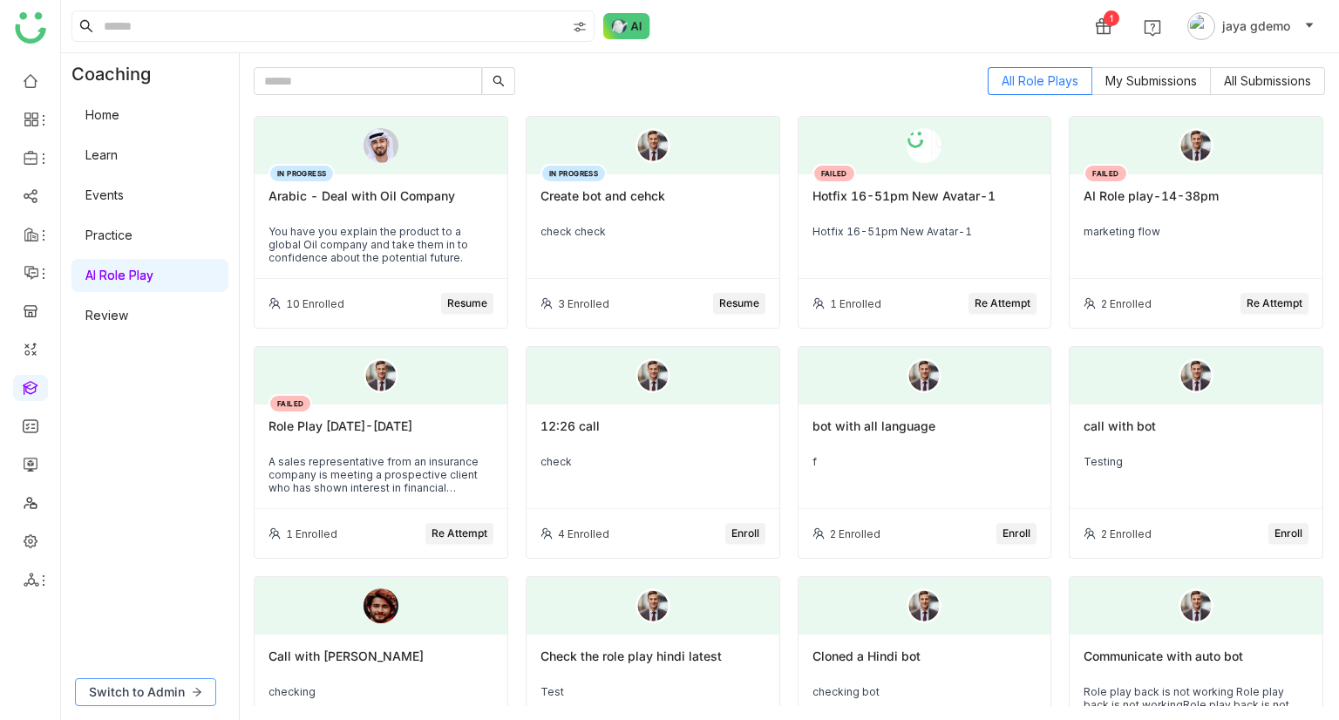
click at [183, 683] on span "Switch to Admin" at bounding box center [137, 691] width 96 height 19
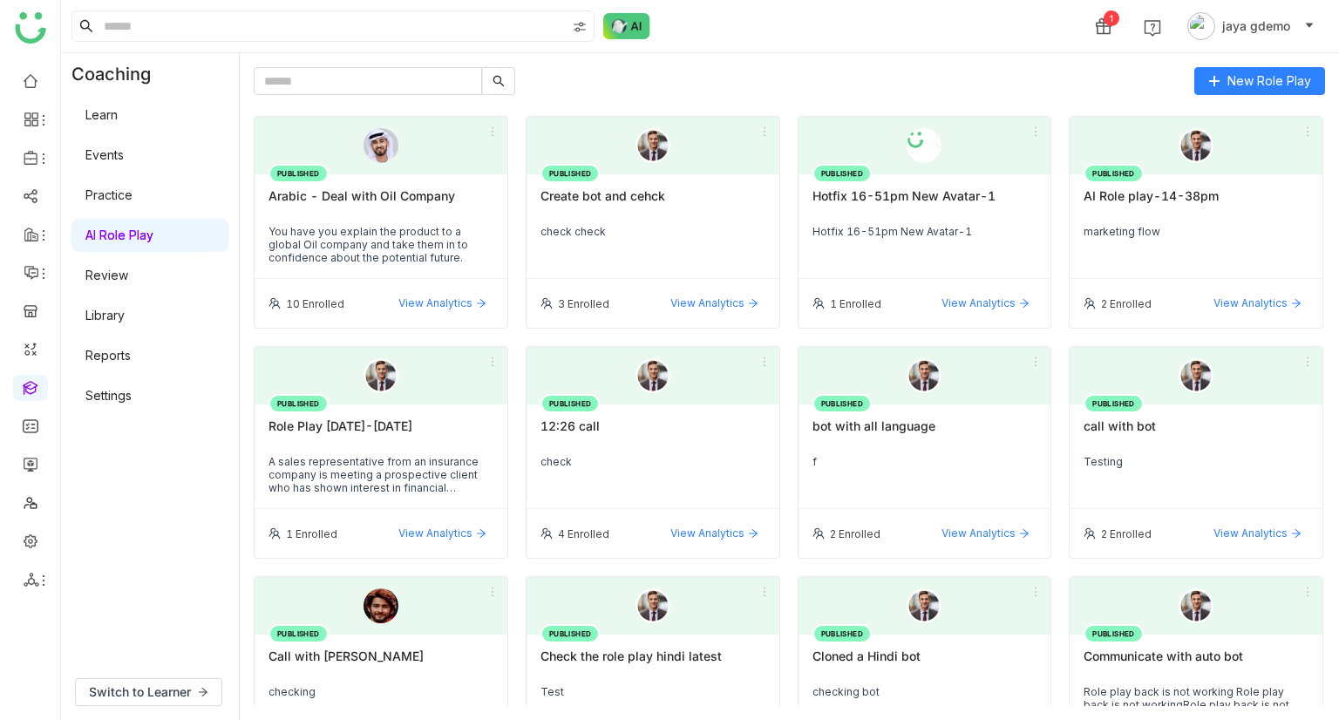
click at [132, 403] on link "Settings" at bounding box center [108, 395] width 46 height 15
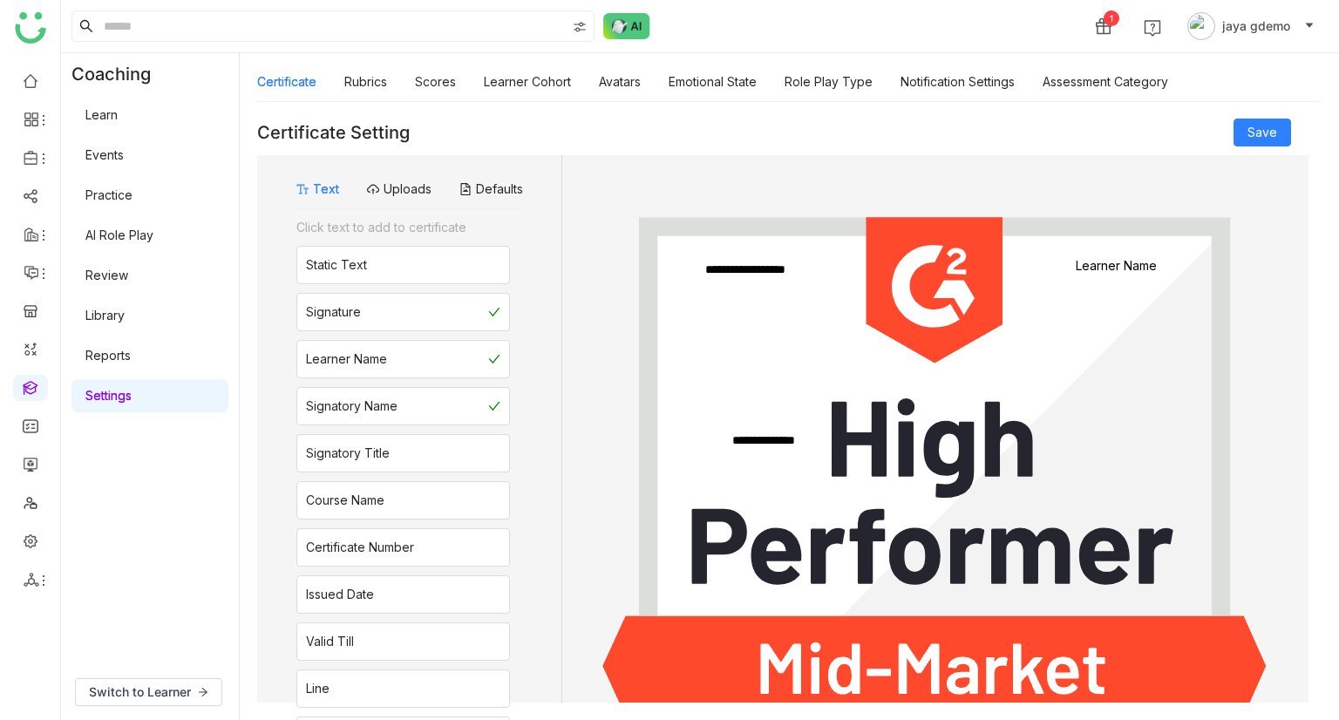
click at [132, 400] on link "Settings" at bounding box center [108, 395] width 46 height 15
click at [634, 88] on link "Avatars" at bounding box center [620, 81] width 42 height 15
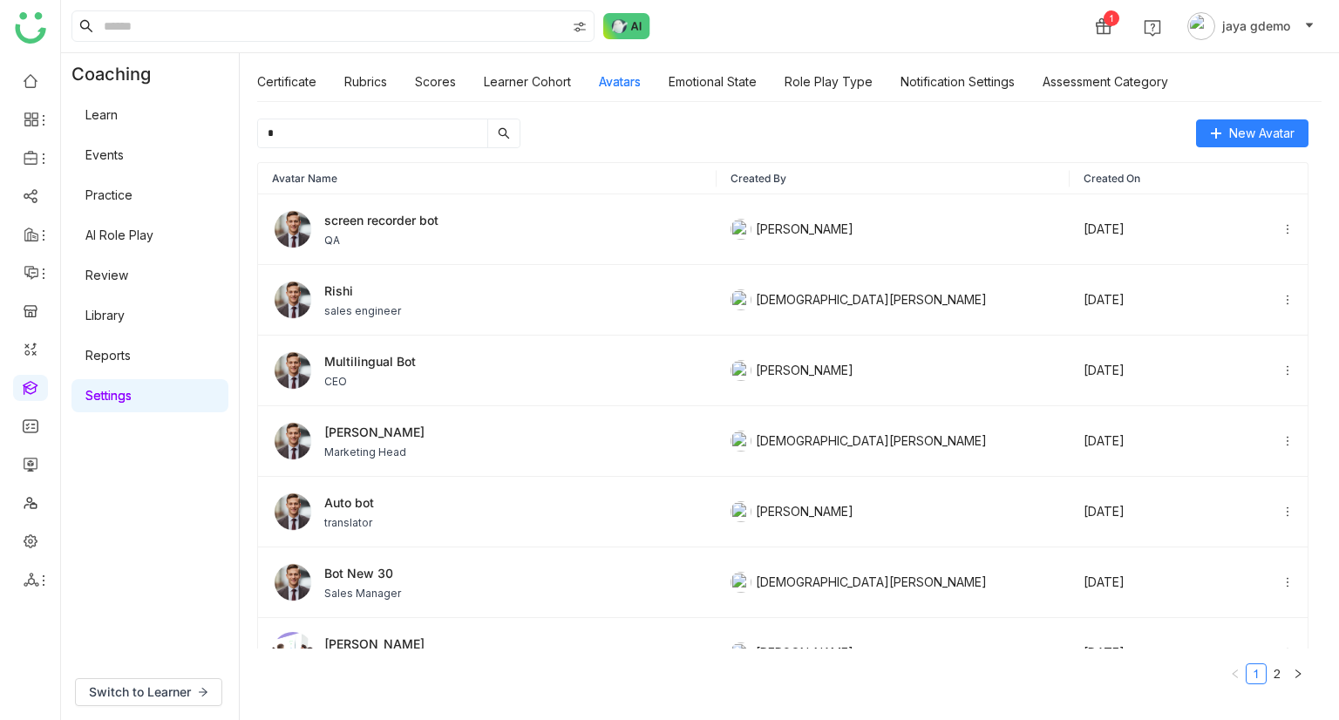
click at [352, 142] on input "*" at bounding box center [372, 133] width 229 height 28
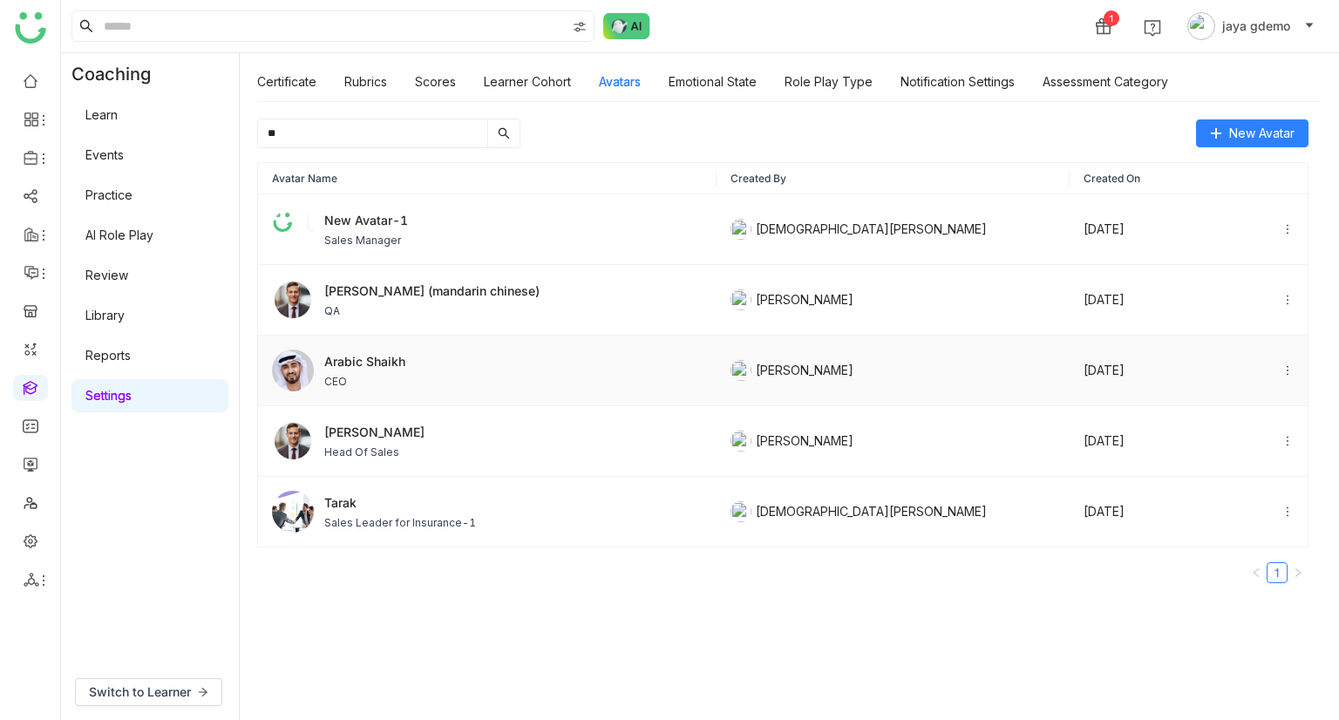
type input "**"
click at [388, 386] on span "CEO" at bounding box center [364, 382] width 81 height 16
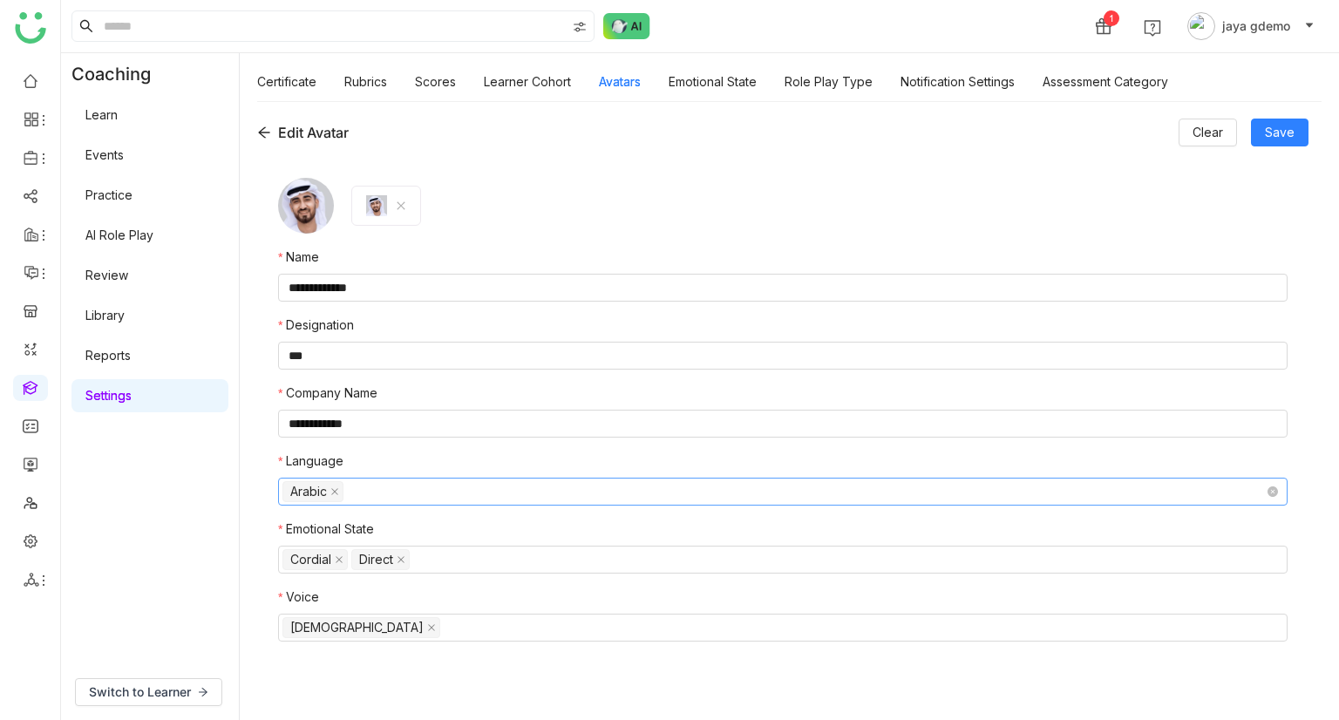
click at [429, 497] on nz-select-top-control "Arabic" at bounding box center [782, 492] width 1009 height 28
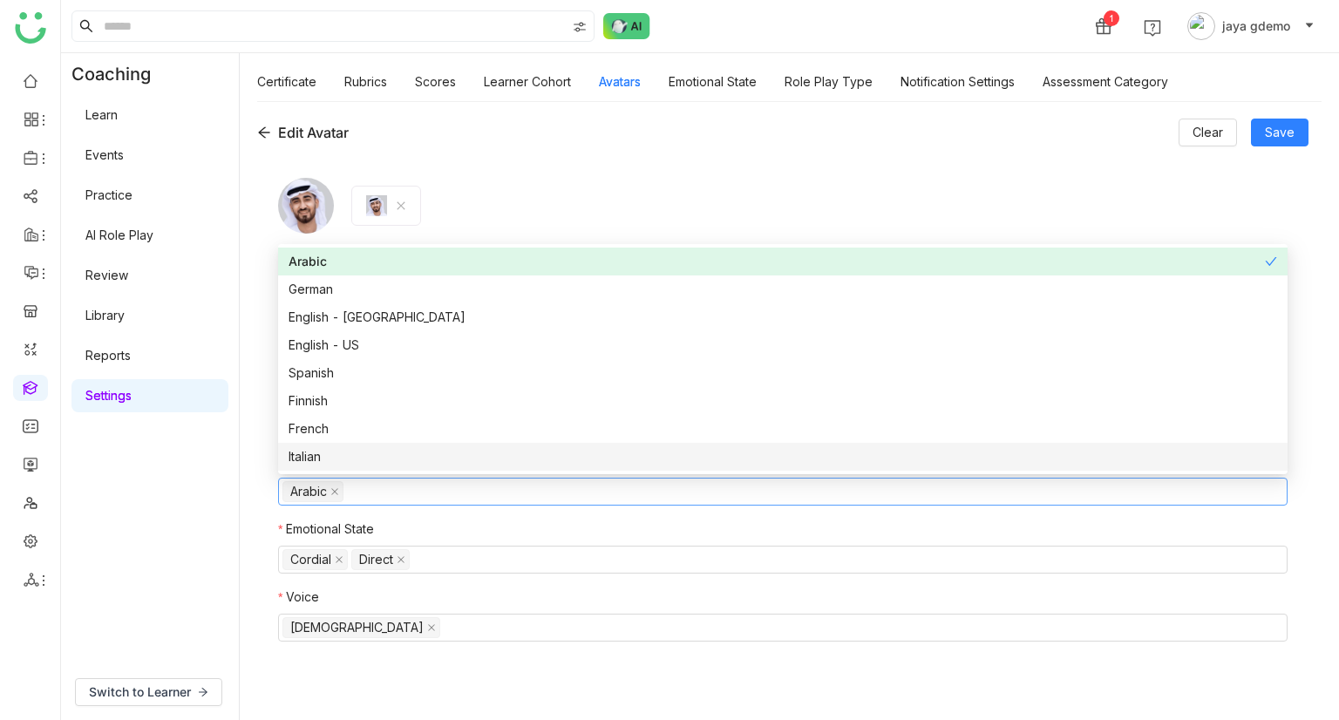
click at [420, 465] on div "Italian" at bounding box center [782, 456] width 988 height 19
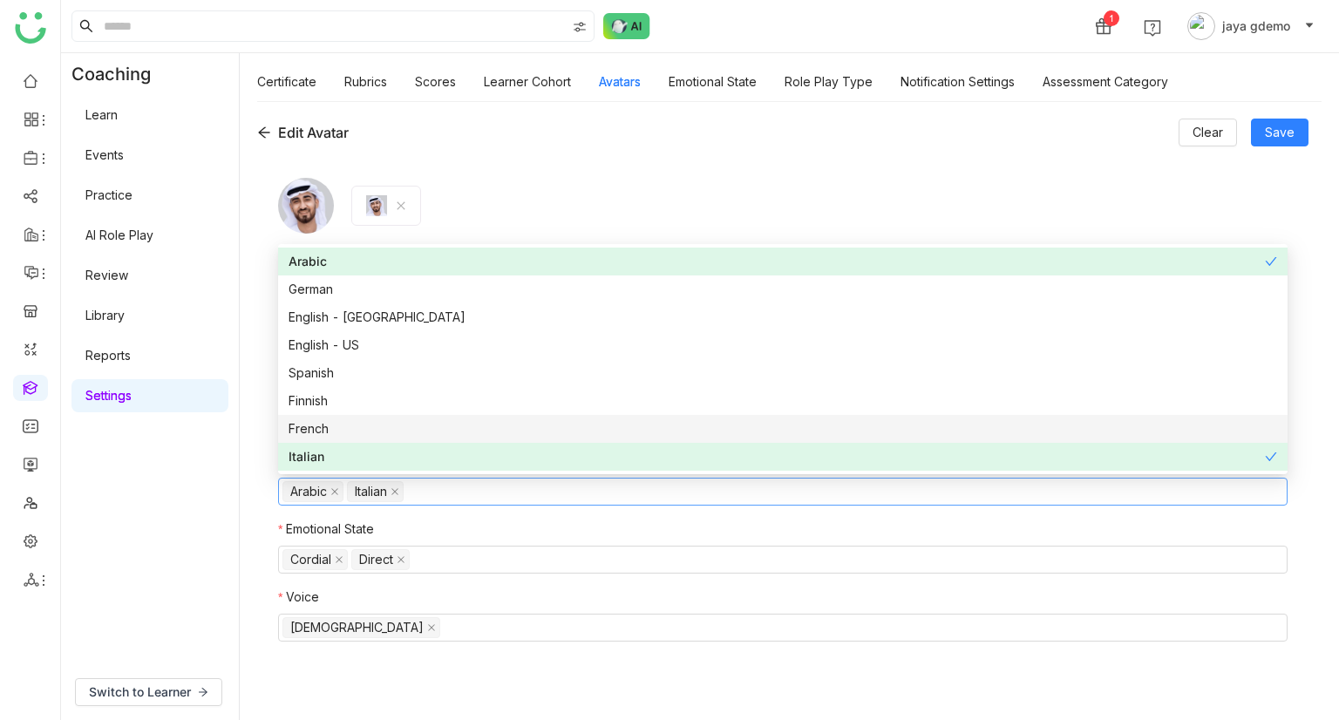
click at [393, 440] on nz-option-item "French" at bounding box center [782, 429] width 1009 height 28
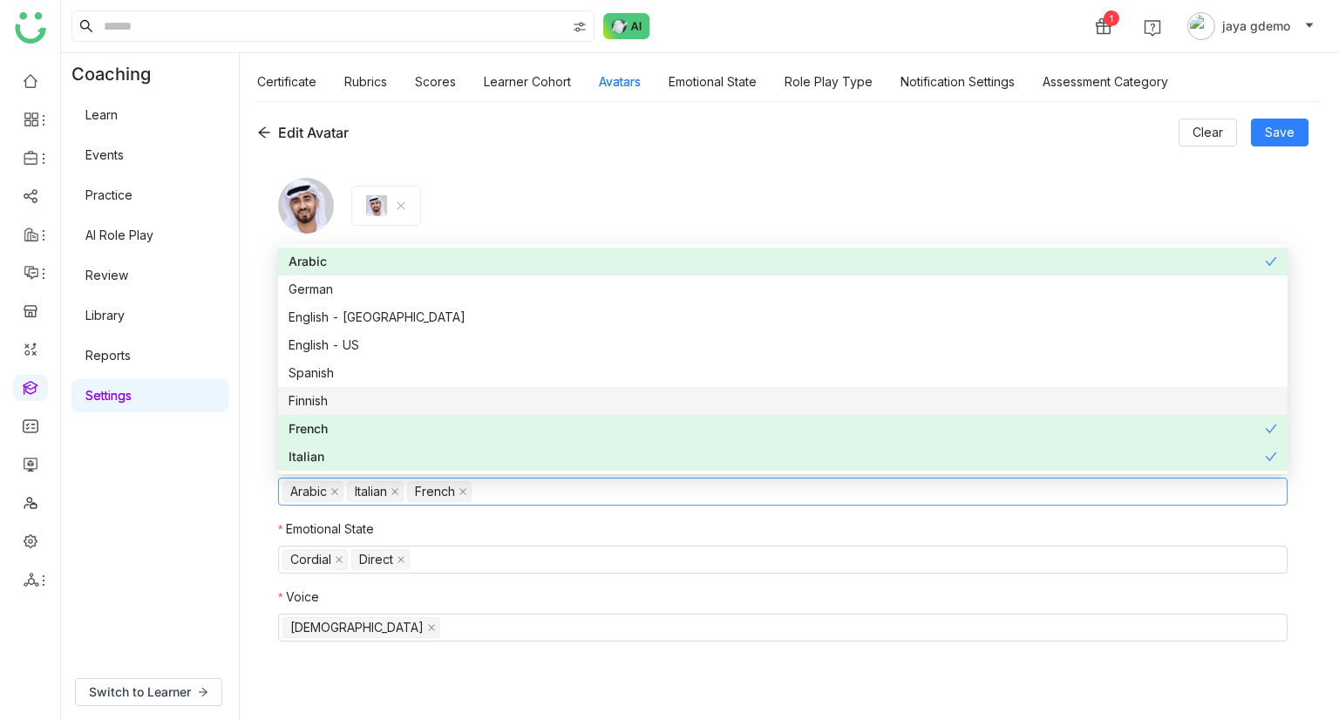
click at [411, 401] on div "Finnish" at bounding box center [782, 400] width 988 height 19
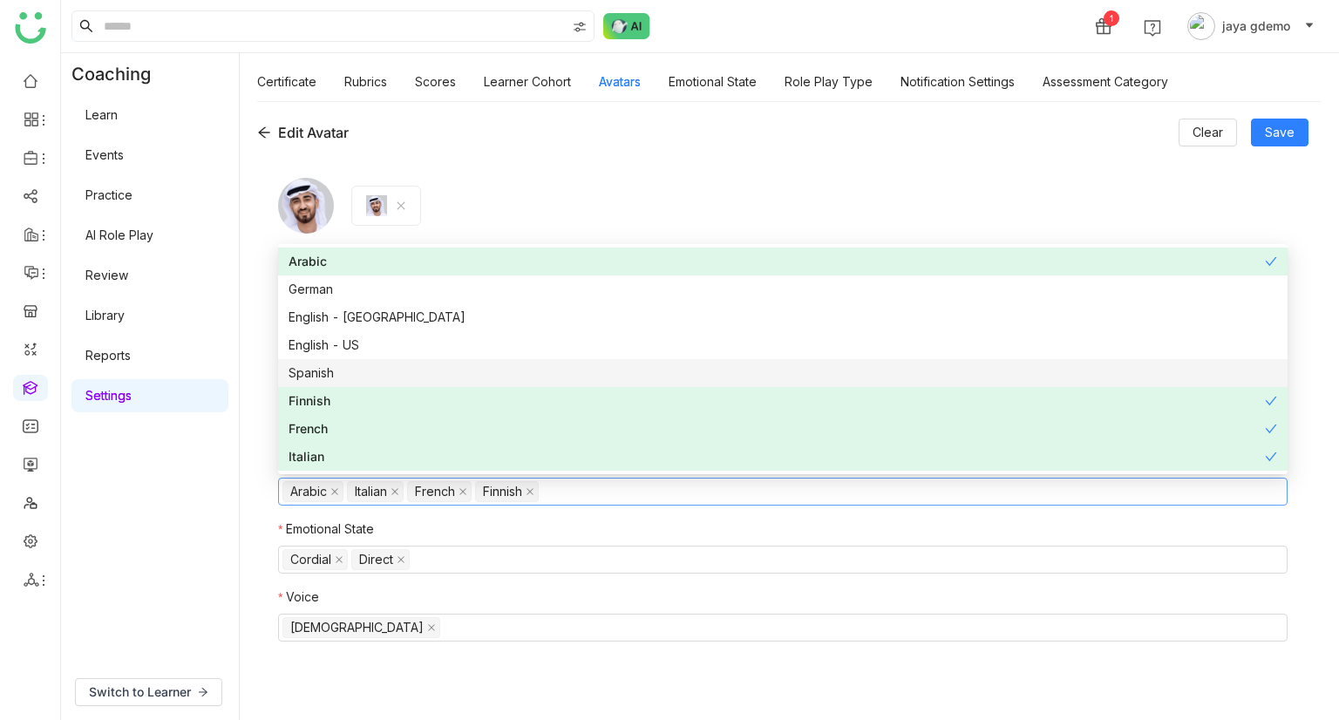
click at [433, 379] on div "Spanish" at bounding box center [782, 372] width 988 height 19
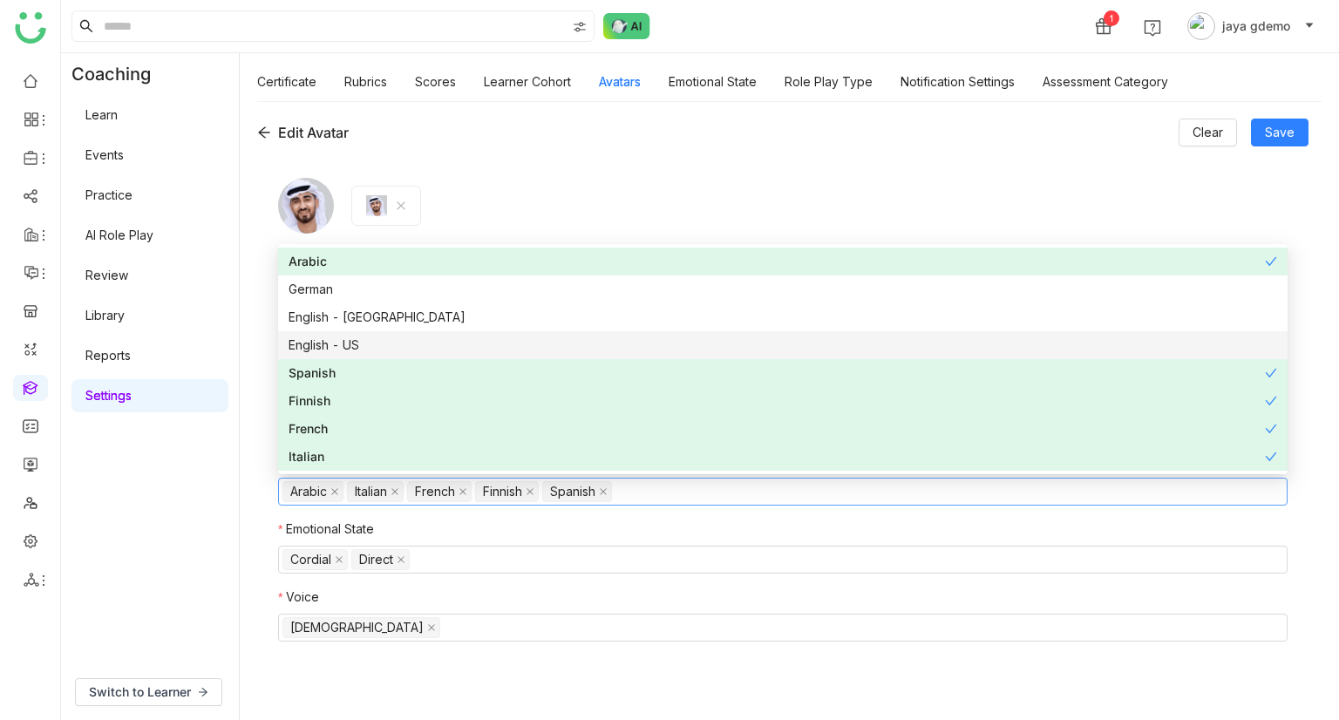
click at [472, 339] on div "English - US" at bounding box center [782, 345] width 988 height 19
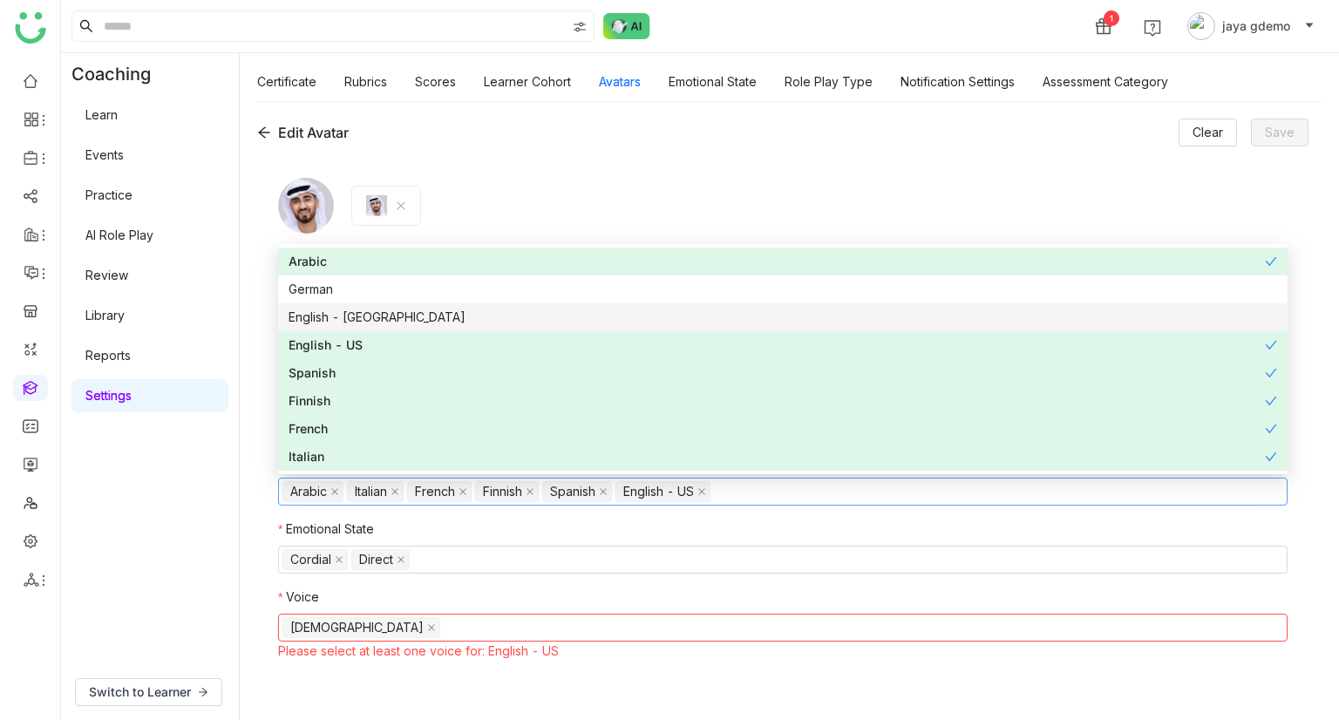
click at [504, 314] on div "English - India" at bounding box center [782, 317] width 988 height 19
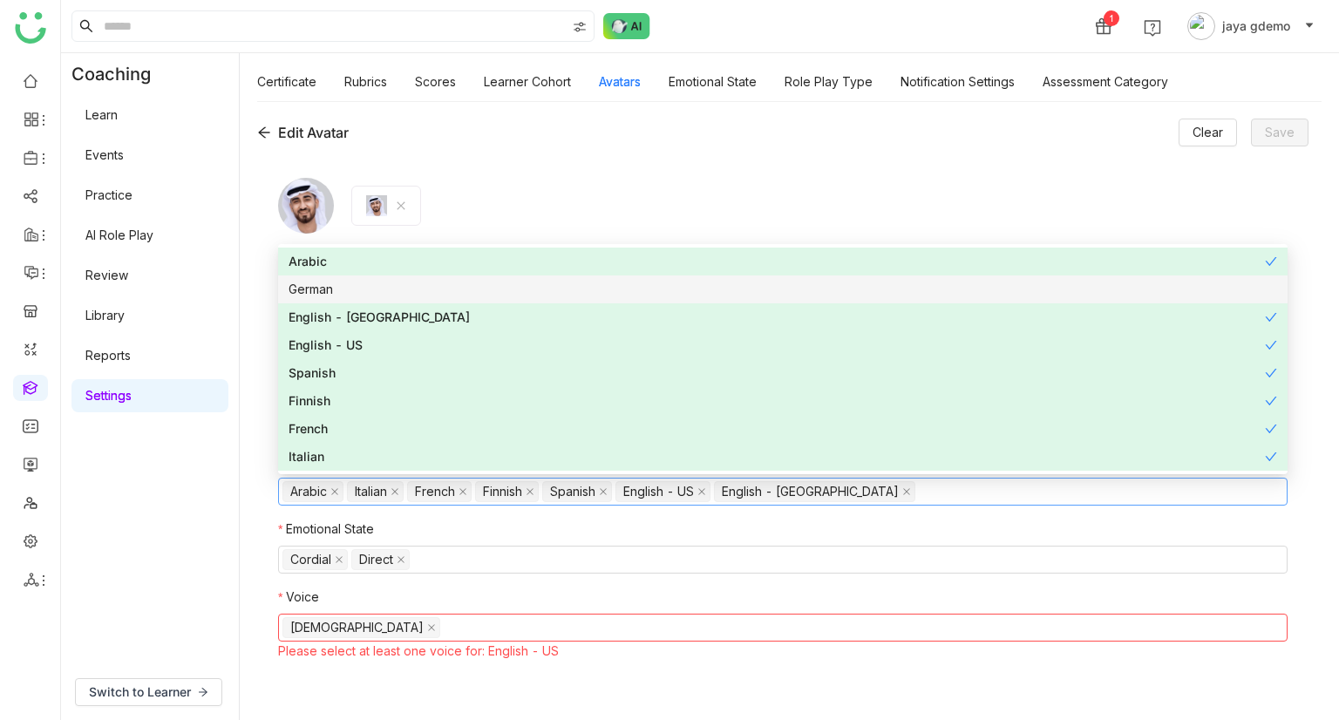
click at [531, 298] on div "German" at bounding box center [782, 289] width 988 height 19
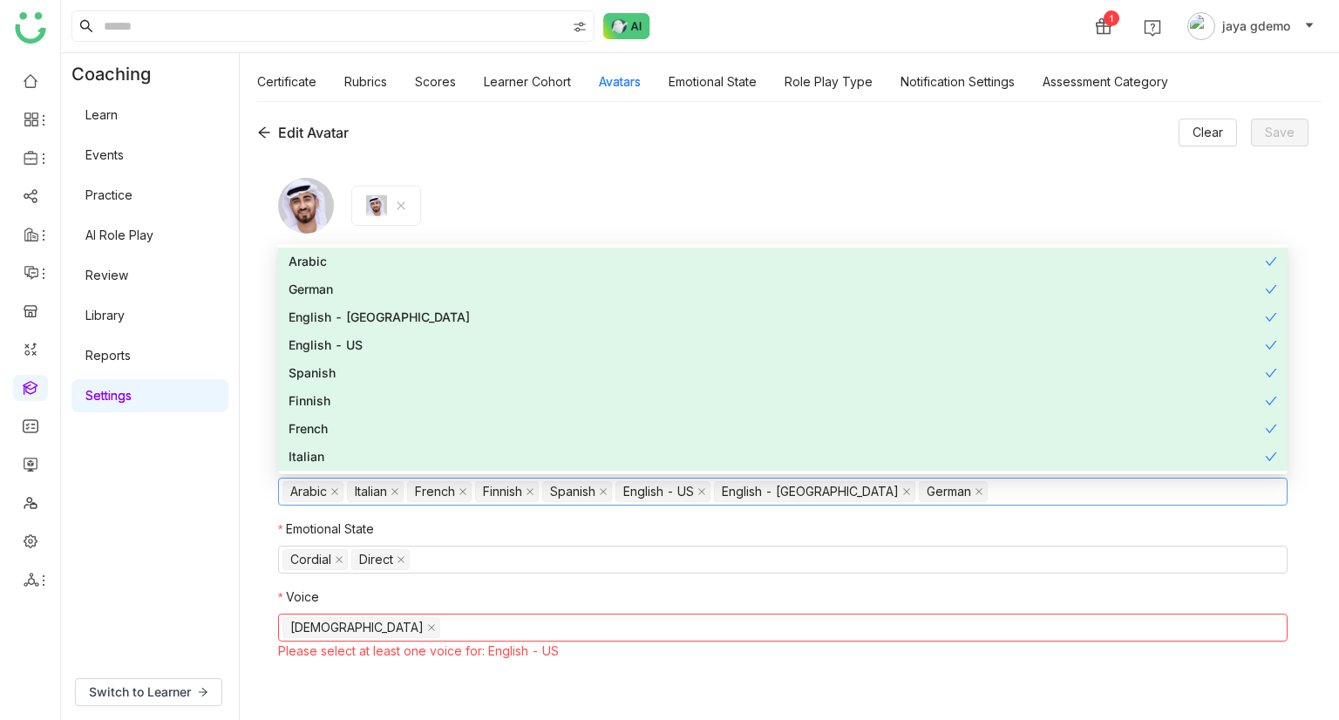
click at [880, 227] on nz-form-item at bounding box center [782, 206] width 1009 height 56
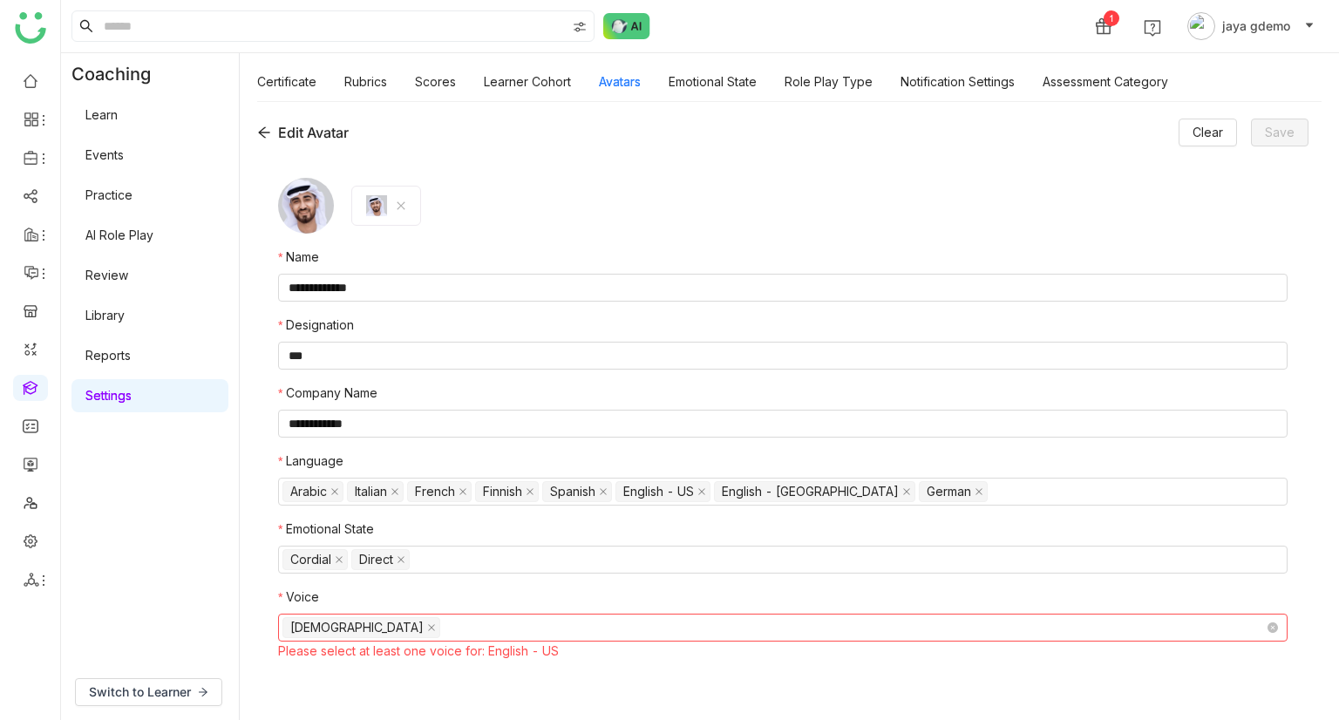
click at [532, 634] on nz-select-top-control "Male" at bounding box center [782, 628] width 1009 height 28
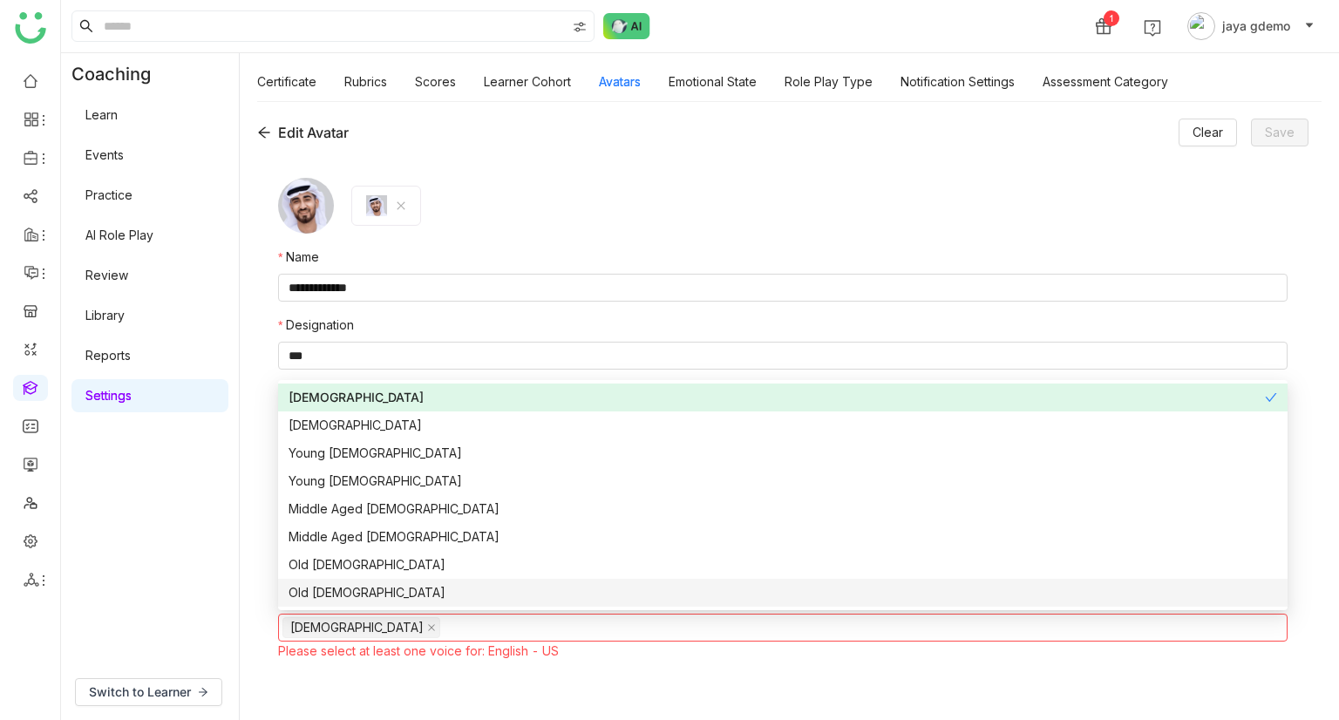
click at [406, 594] on div "Old Female" at bounding box center [782, 592] width 988 height 19
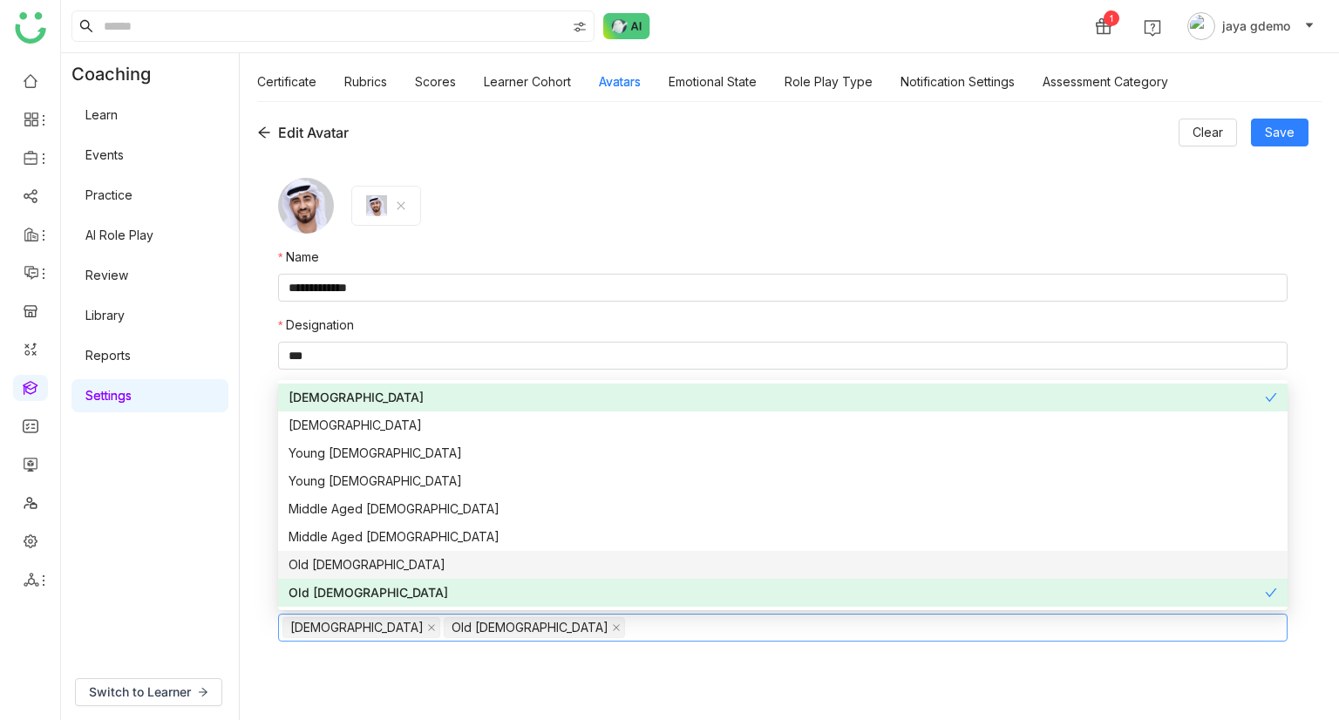
click at [438, 566] on div "Old Male" at bounding box center [782, 564] width 988 height 19
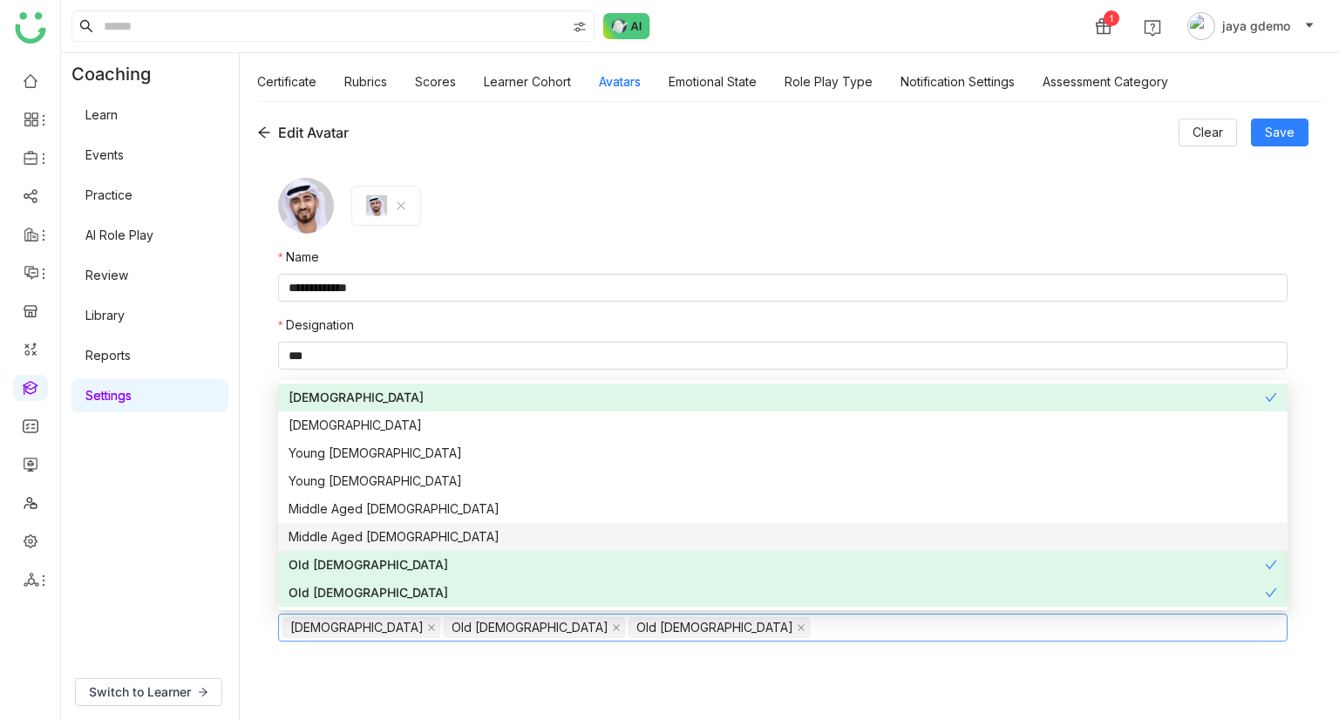
click at [471, 540] on div "Middle Aged Female" at bounding box center [782, 536] width 988 height 19
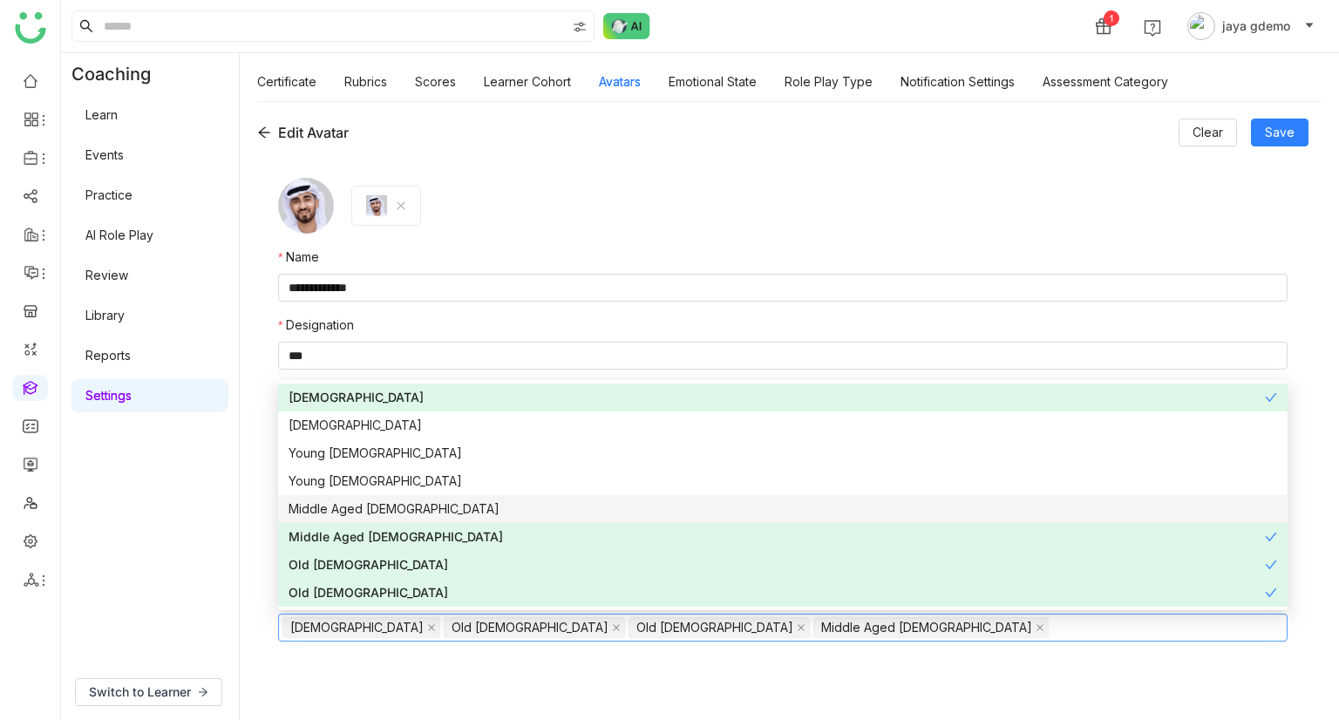
click at [523, 505] on div "Middle Aged Male" at bounding box center [782, 508] width 988 height 19
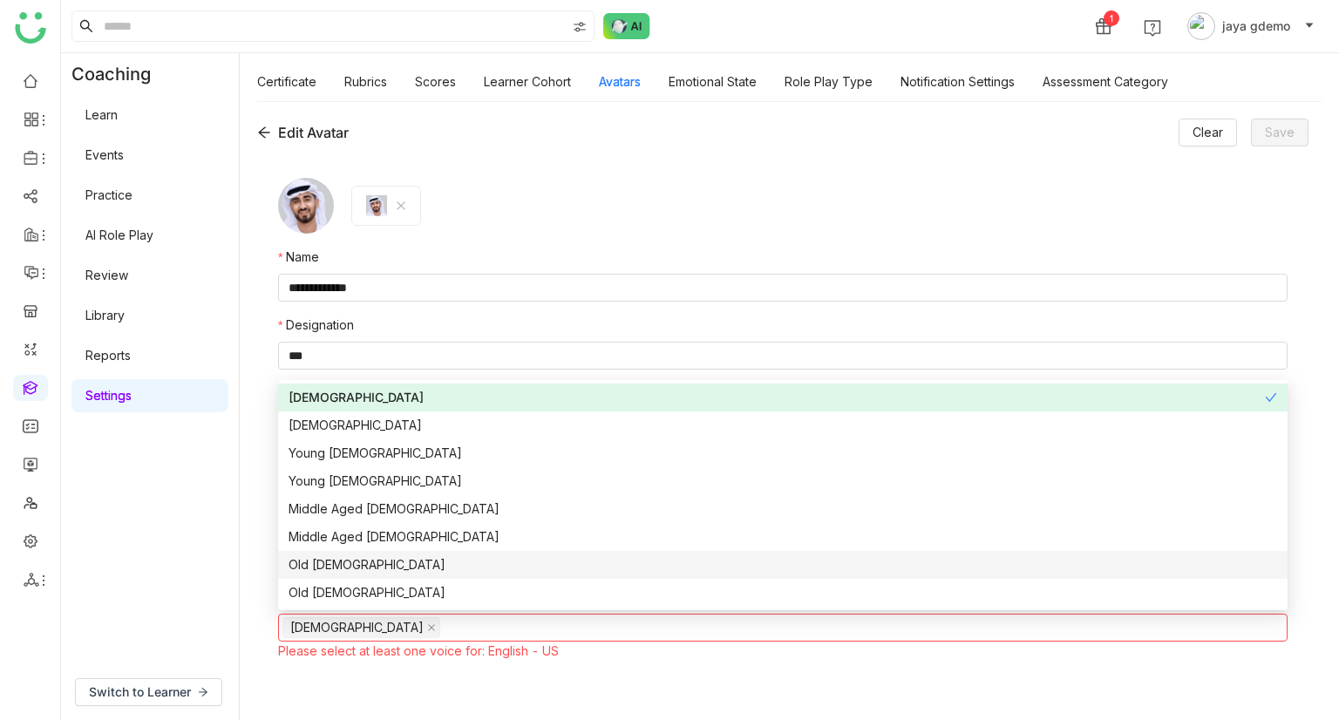
click at [390, 571] on div "Old Male" at bounding box center [782, 564] width 988 height 19
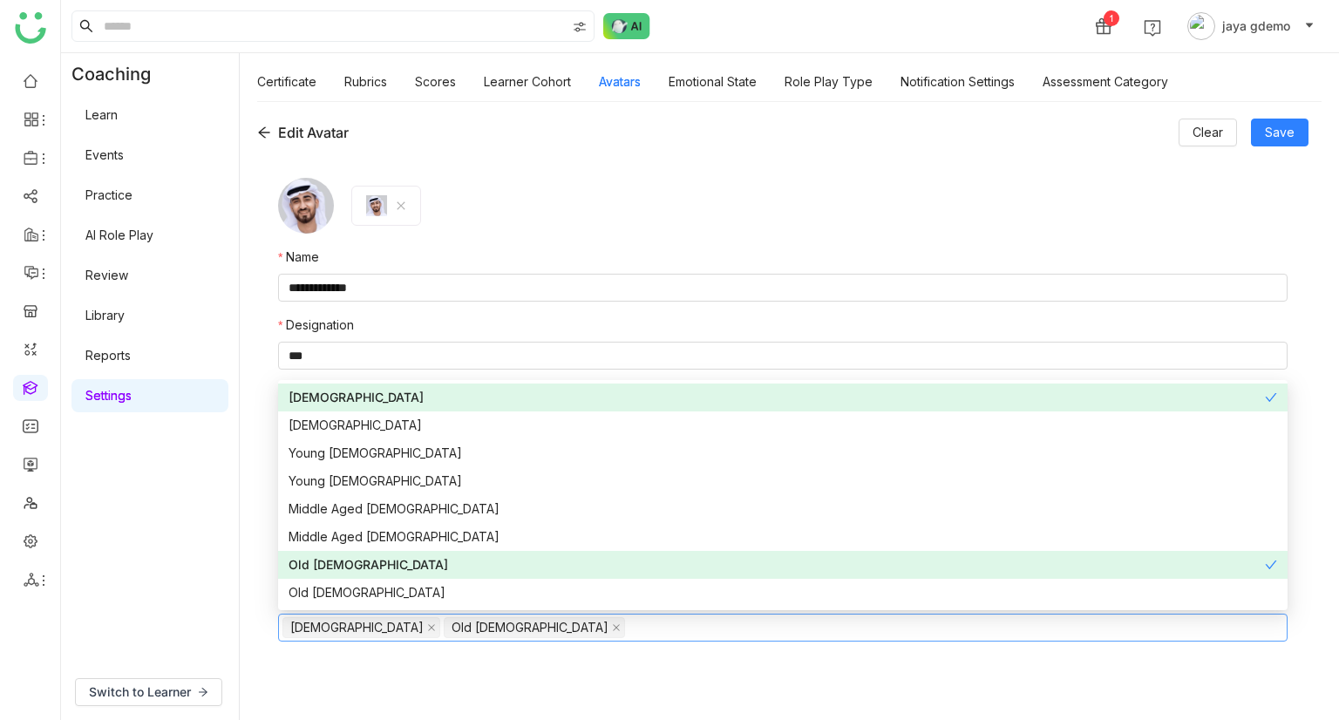
click at [414, 553] on nz-option-item "Old Male" at bounding box center [782, 565] width 1009 height 28
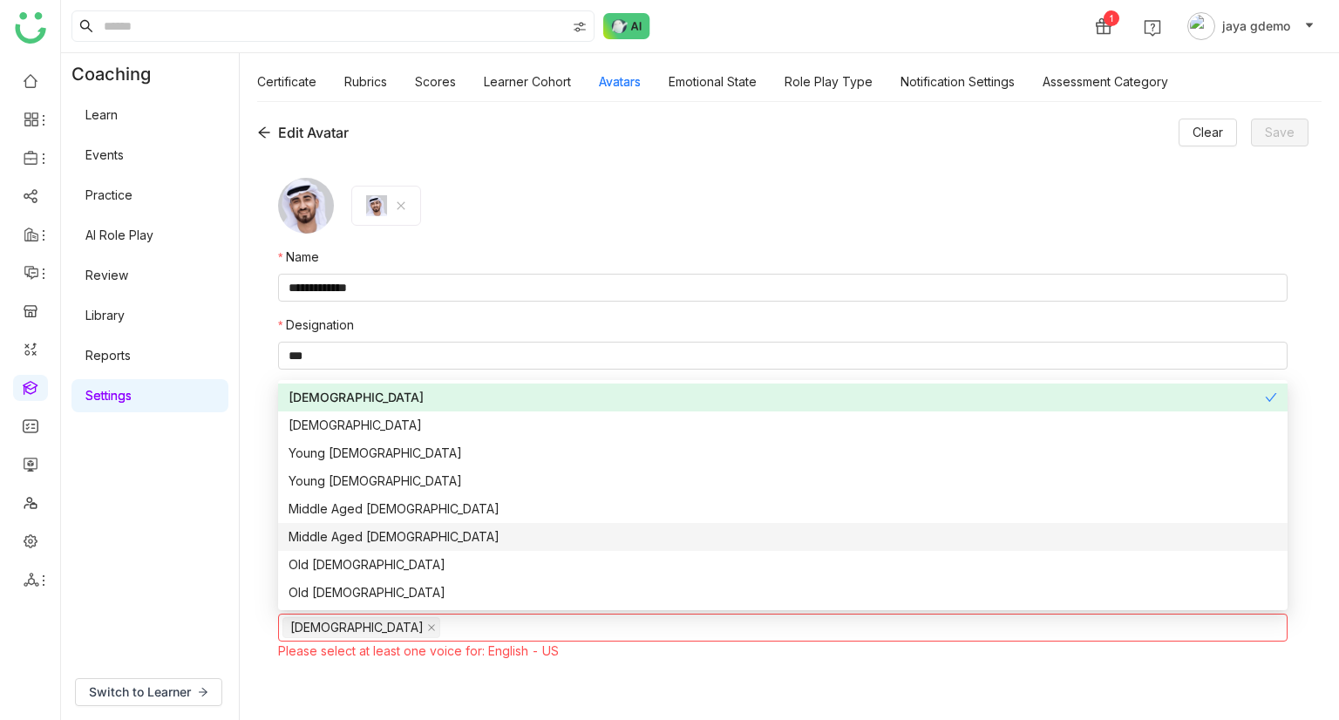
click at [439, 538] on div "Middle Aged Female" at bounding box center [782, 536] width 988 height 19
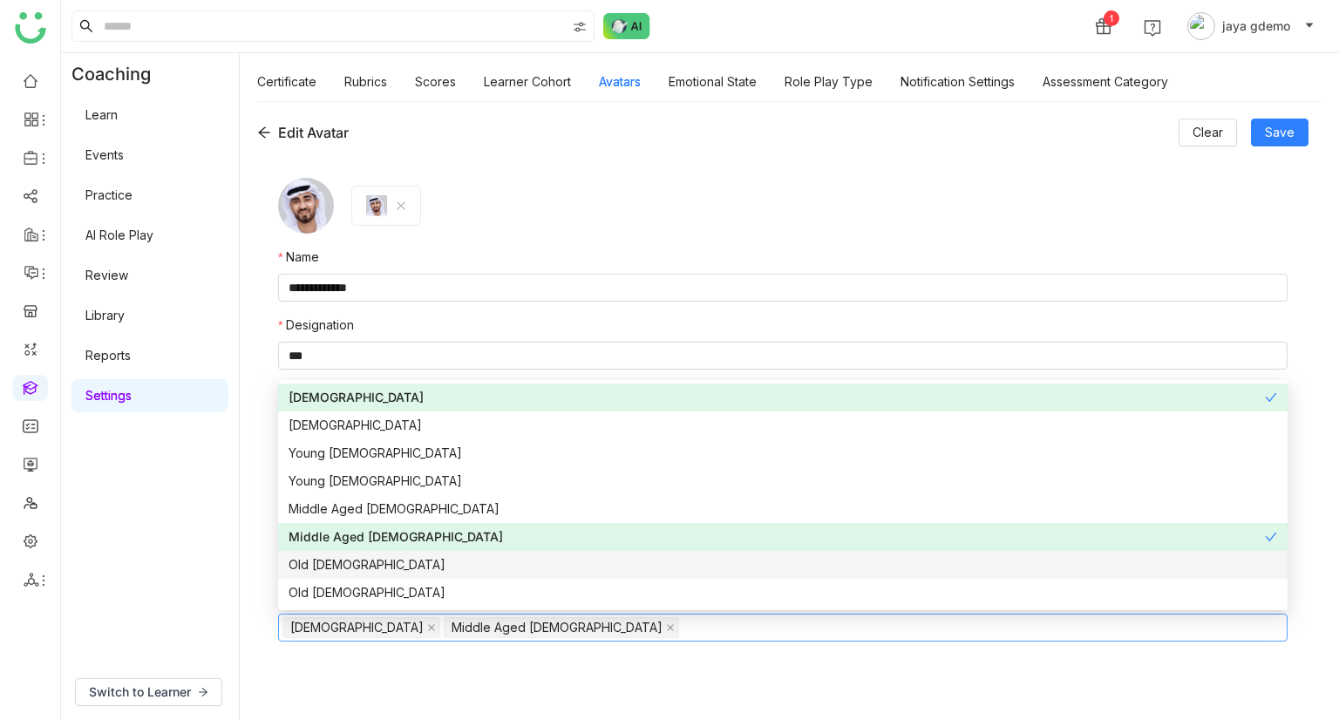
click at [383, 572] on div "Old Male" at bounding box center [782, 564] width 988 height 19
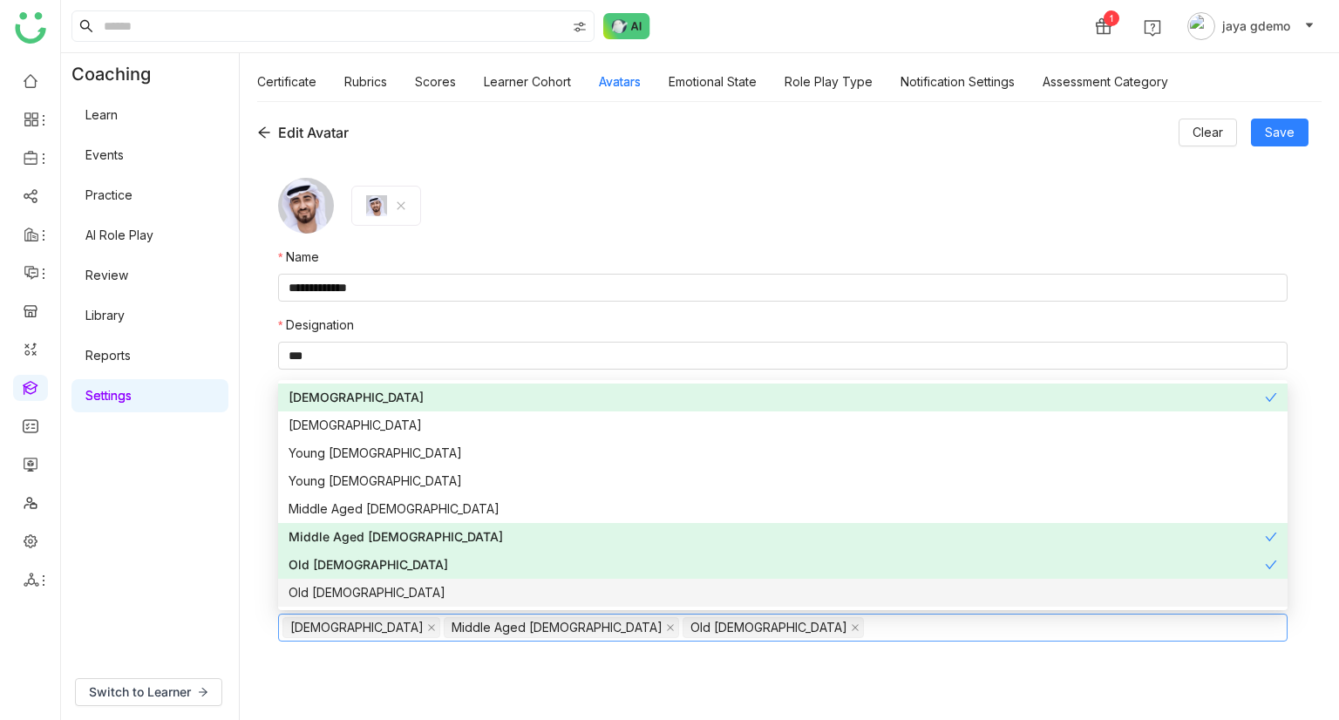
click at [374, 595] on div "Old Female" at bounding box center [782, 592] width 988 height 19
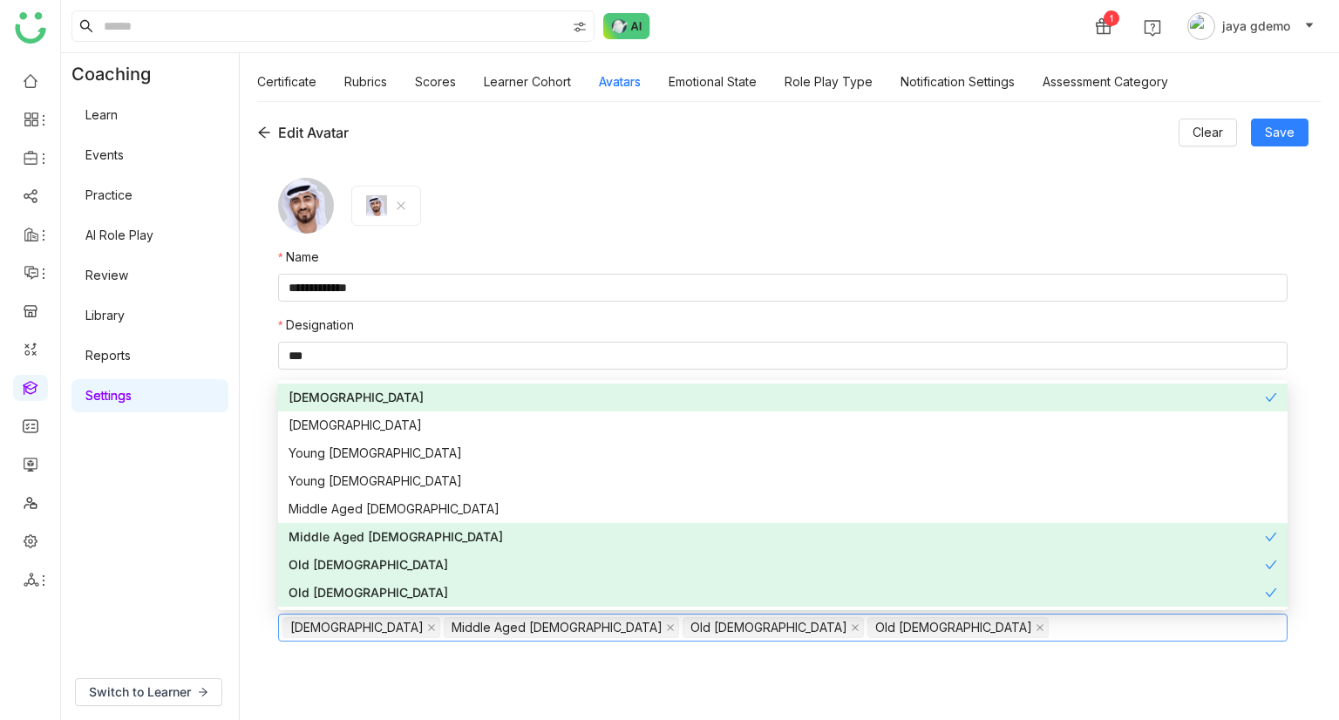
click at [575, 679] on form "**********" at bounding box center [782, 430] width 1009 height 504
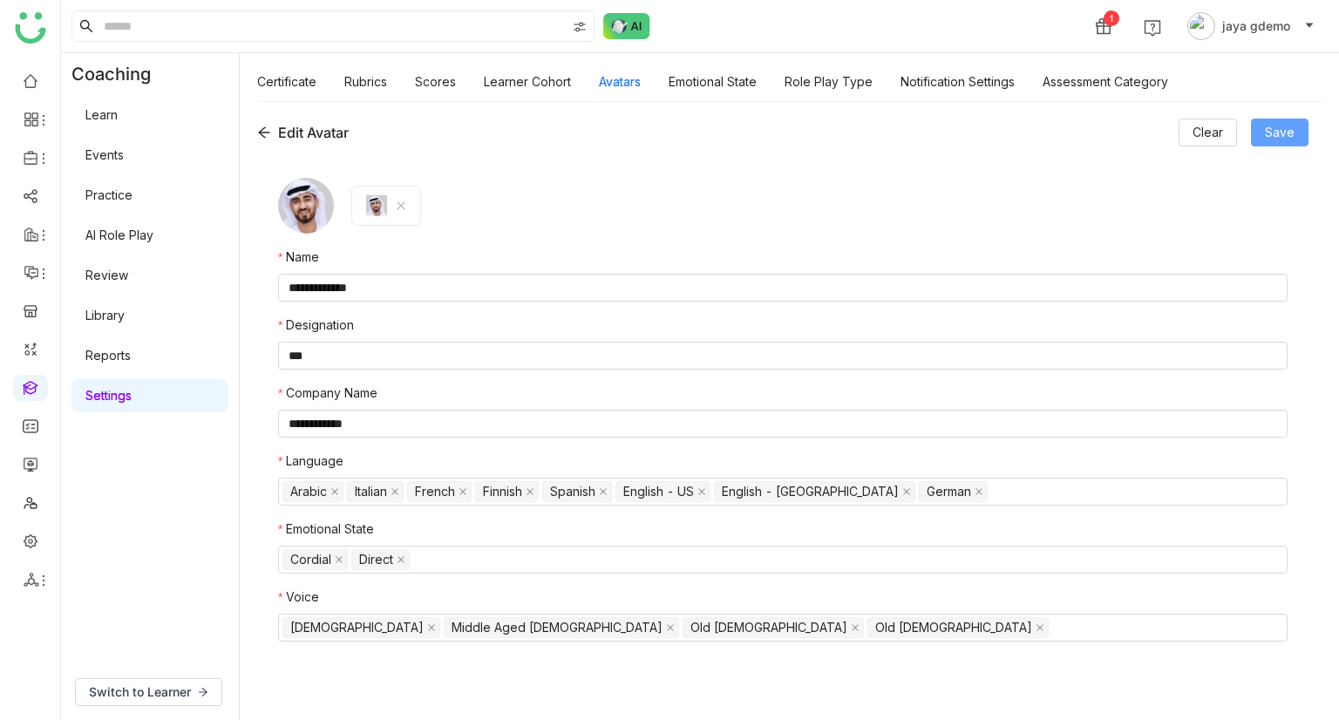
click at [1287, 126] on span "Save" at bounding box center [1280, 132] width 30 height 19
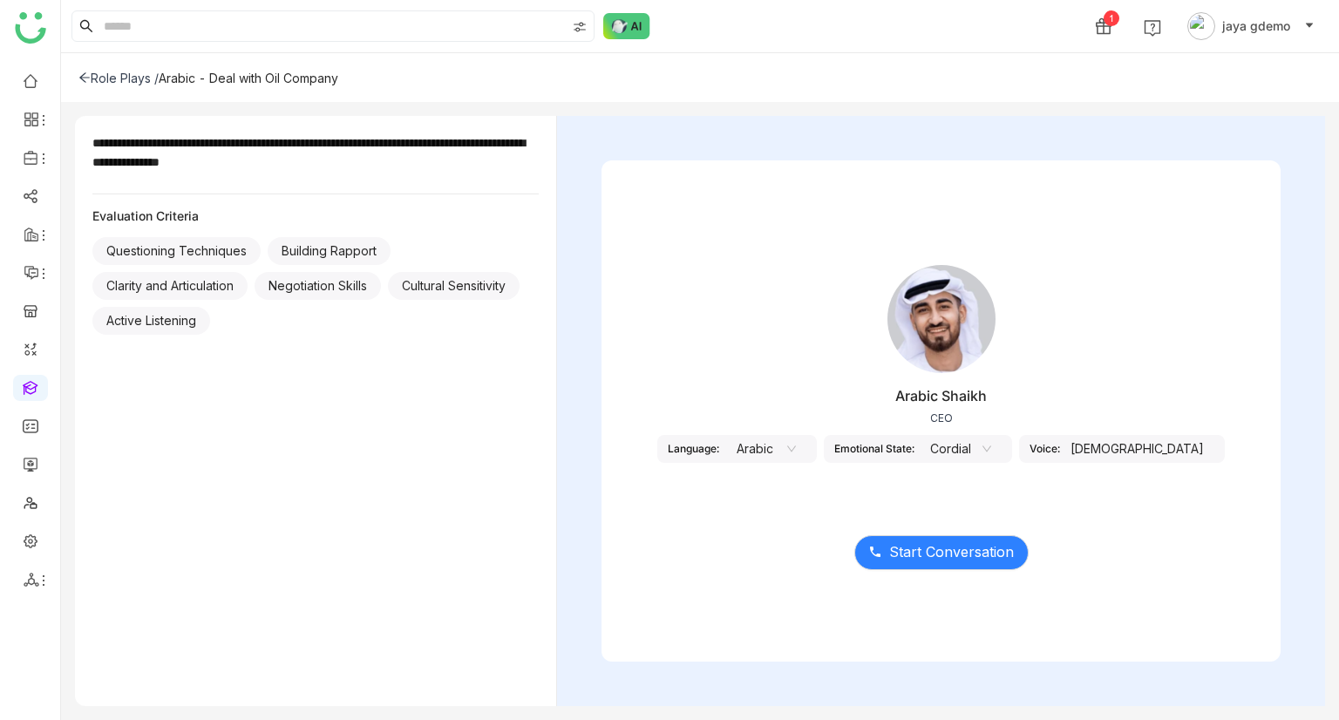
click at [797, 446] on icon at bounding box center [791, 449] width 10 height 10
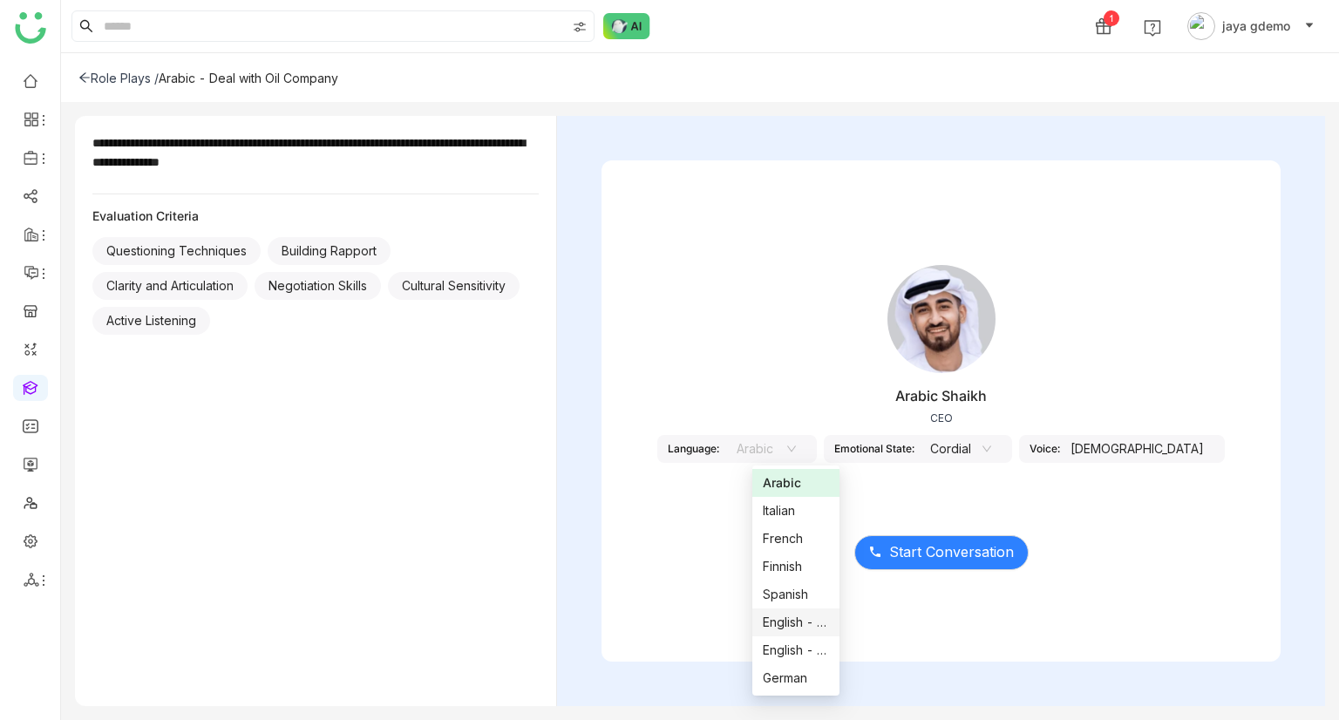
click at [810, 618] on div "English - US" at bounding box center [796, 622] width 66 height 19
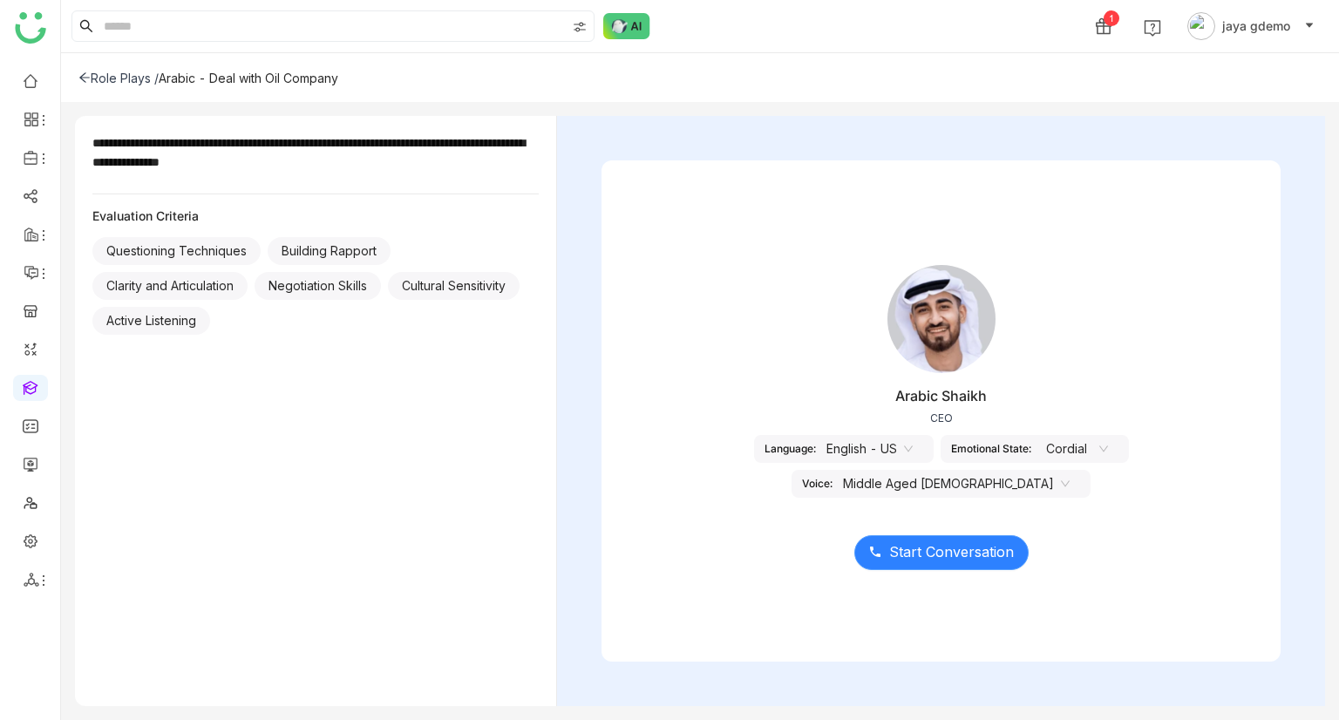
click at [913, 539] on button "Start Conversation" at bounding box center [941, 552] width 174 height 35
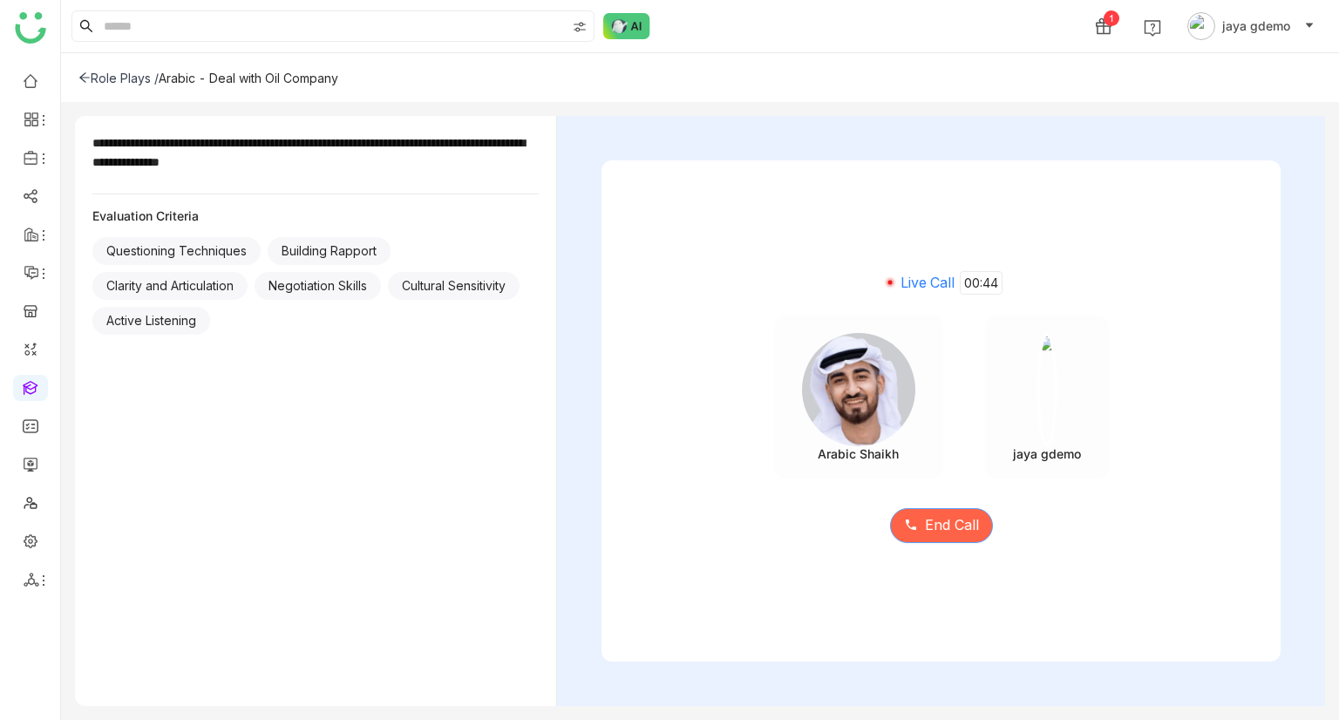
click at [938, 520] on span "End Call" at bounding box center [952, 525] width 54 height 22
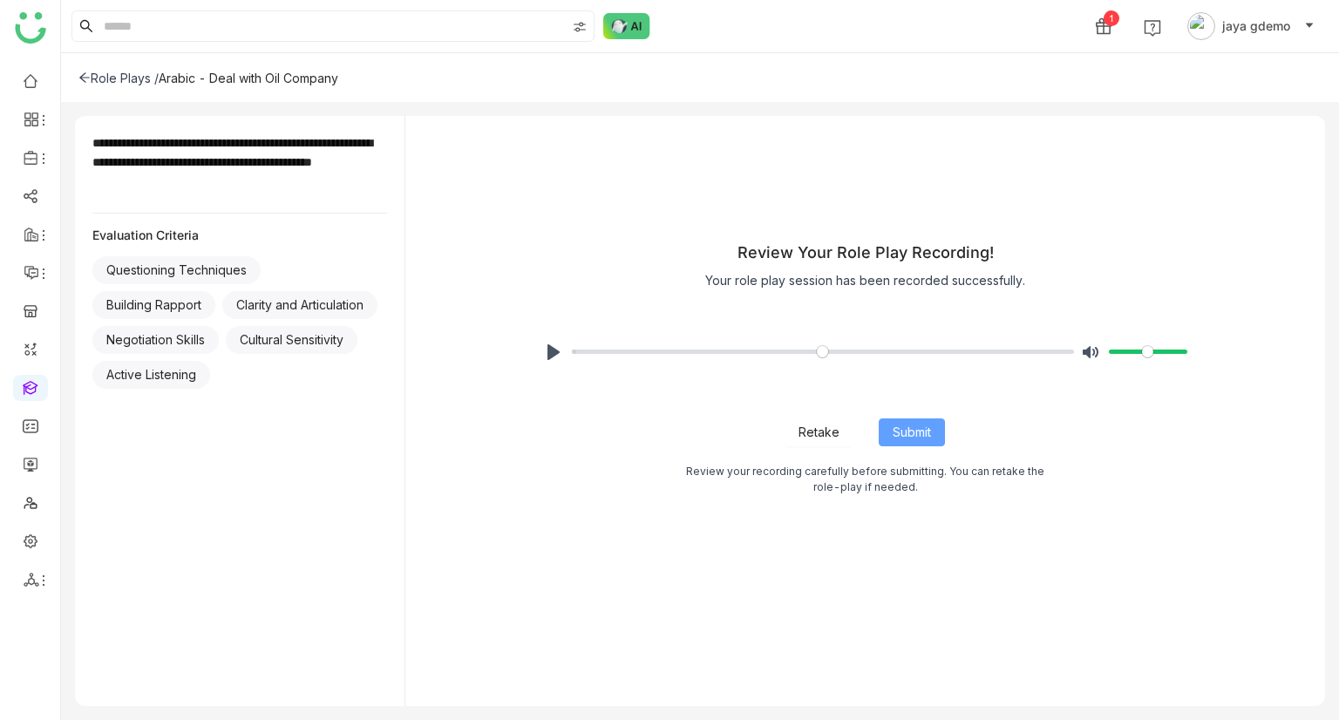
click at [920, 433] on span "Submit" at bounding box center [911, 432] width 38 height 19
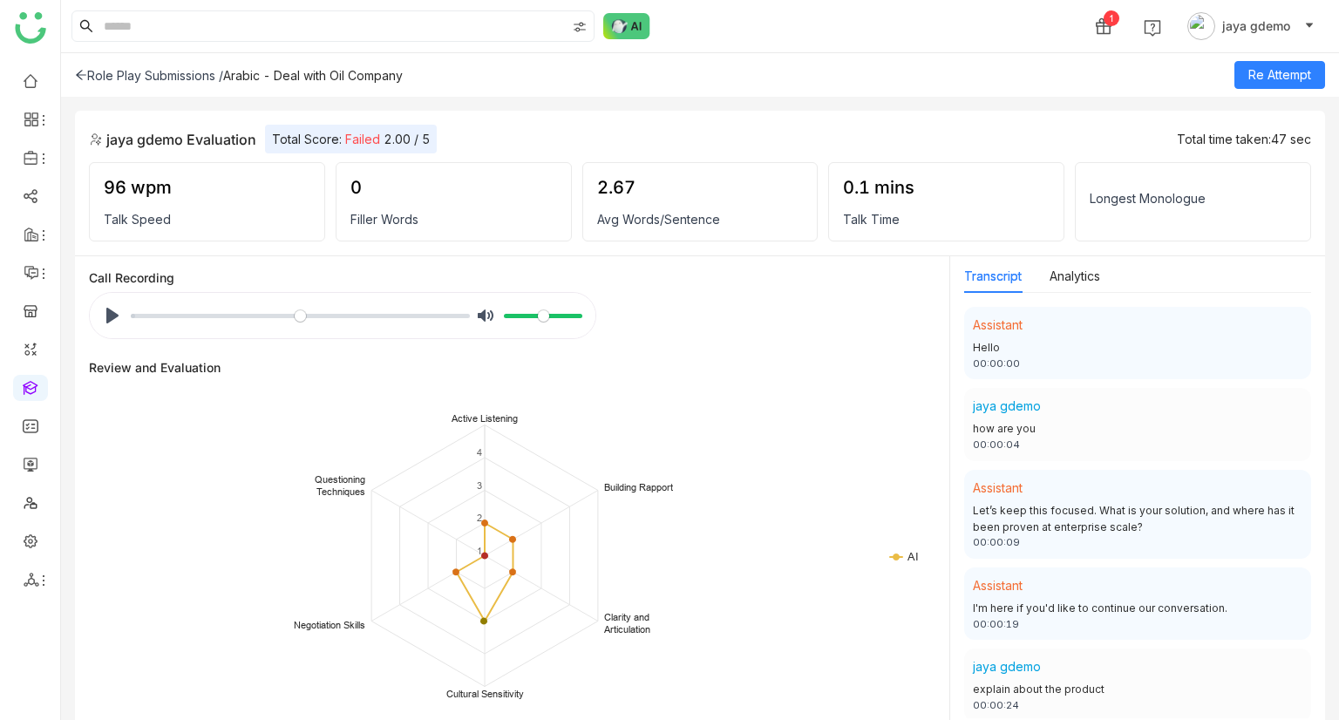
click at [87, 71] on div "Role Play Submissions /" at bounding box center [149, 75] width 148 height 15
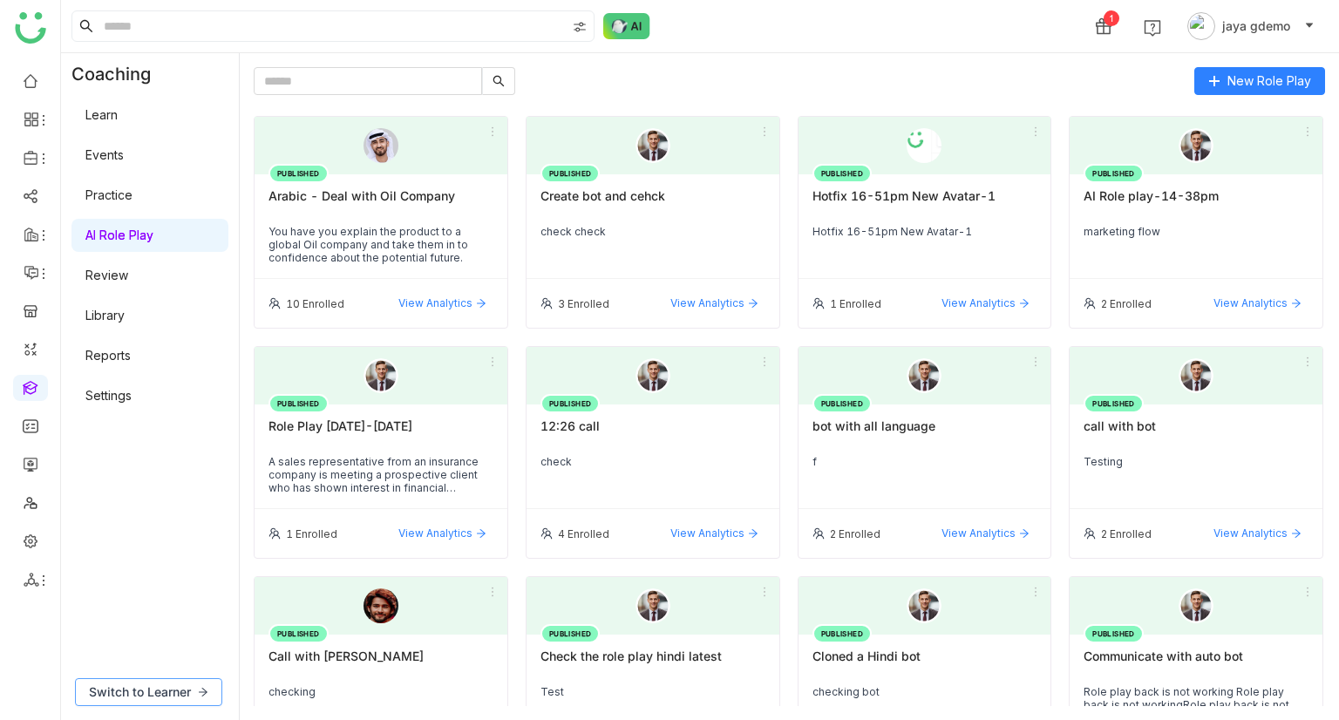
click at [195, 688] on button "Switch to Learner" at bounding box center [148, 692] width 147 height 28
